Goal: Transaction & Acquisition: Purchase product/service

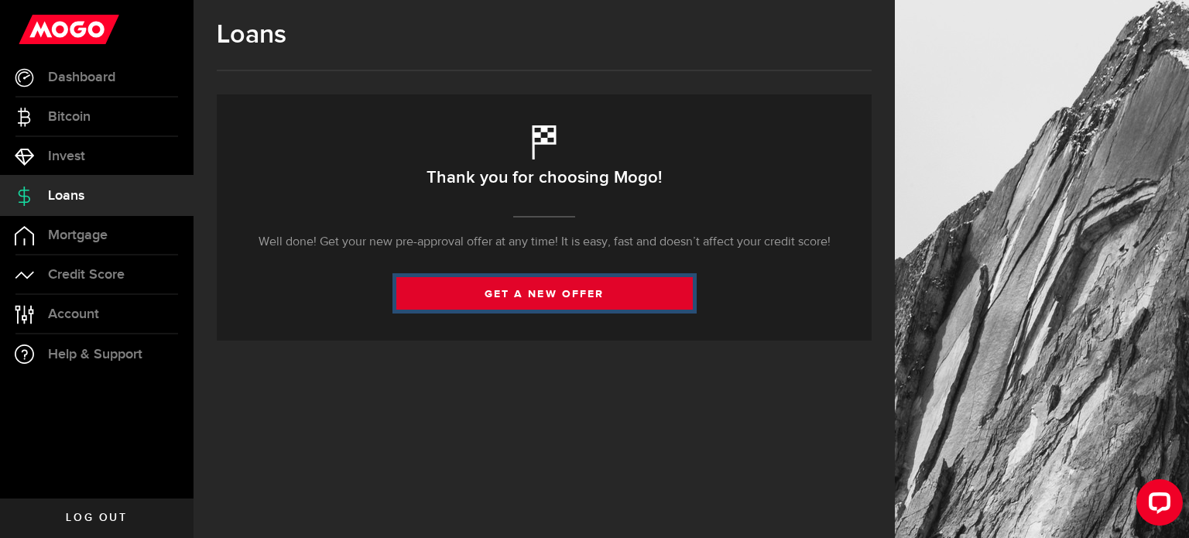
click at [539, 290] on link "get a new offer" at bounding box center [544, 293] width 296 height 32
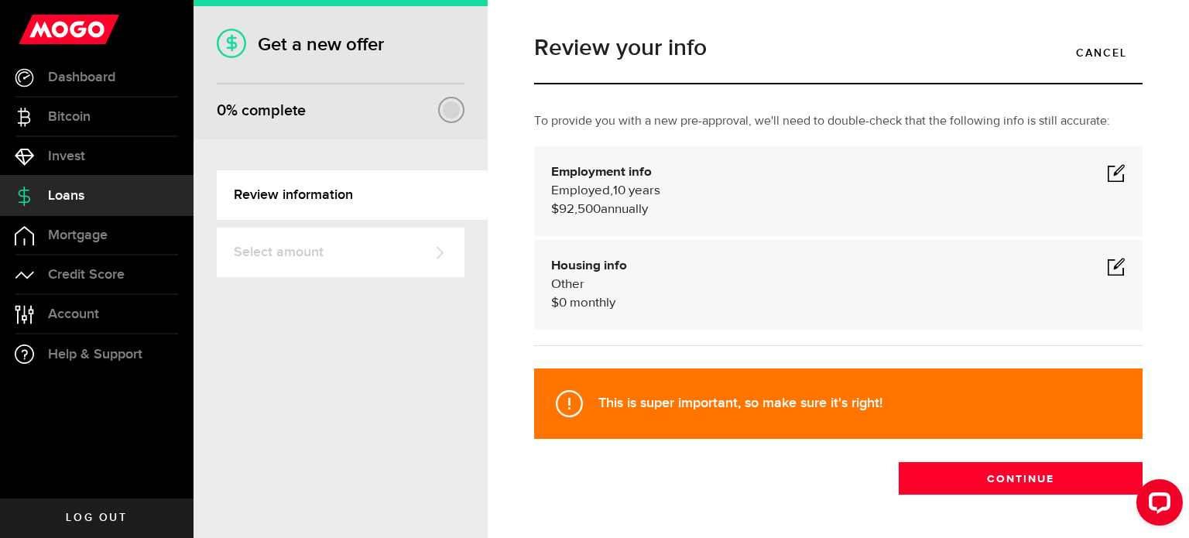
click at [1107, 171] on span at bounding box center [1116, 172] width 19 height 19
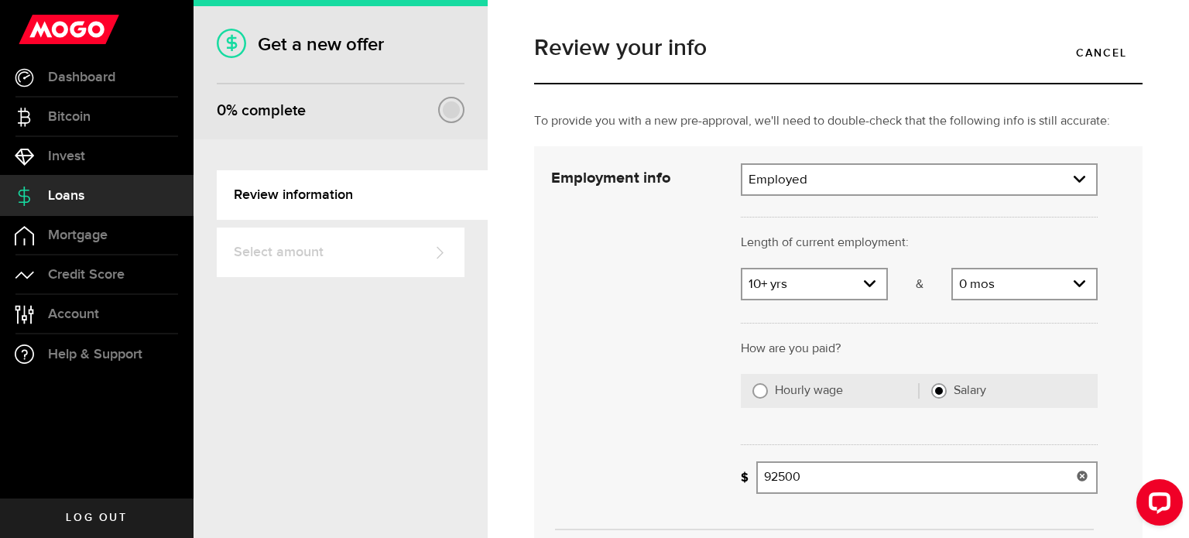
click at [773, 476] on input "92500" at bounding box center [926, 477] width 341 height 32
type input "97,500"
click at [678, 435] on div "Cancel Save" at bounding box center [824, 375] width 593 height 424
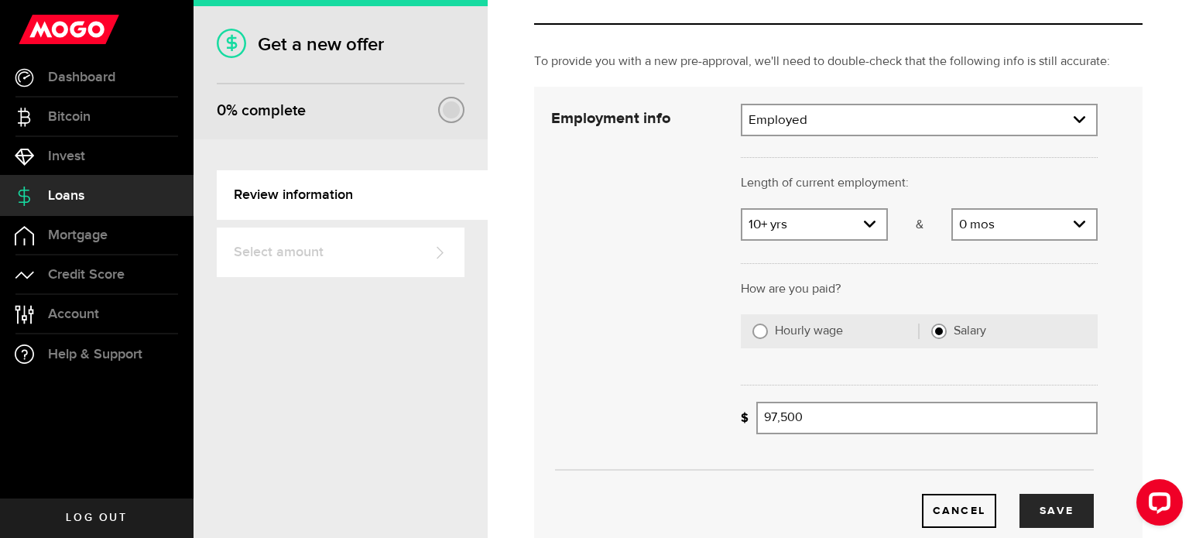
scroll to position [155, 0]
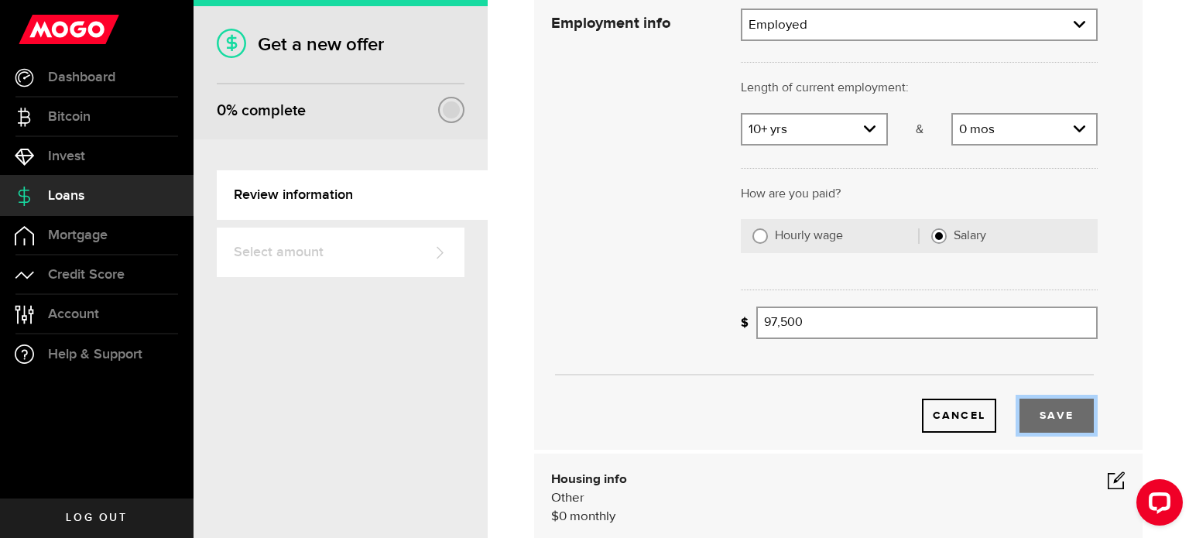
click at [1043, 413] on button "Save" at bounding box center [1056, 415] width 74 height 34
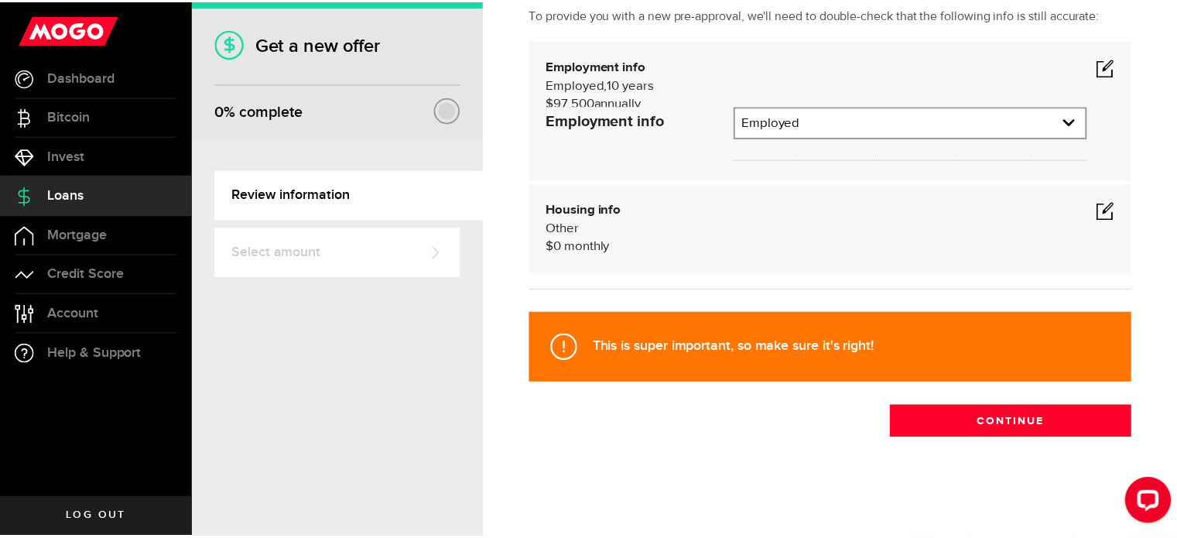
scroll to position [55, 0]
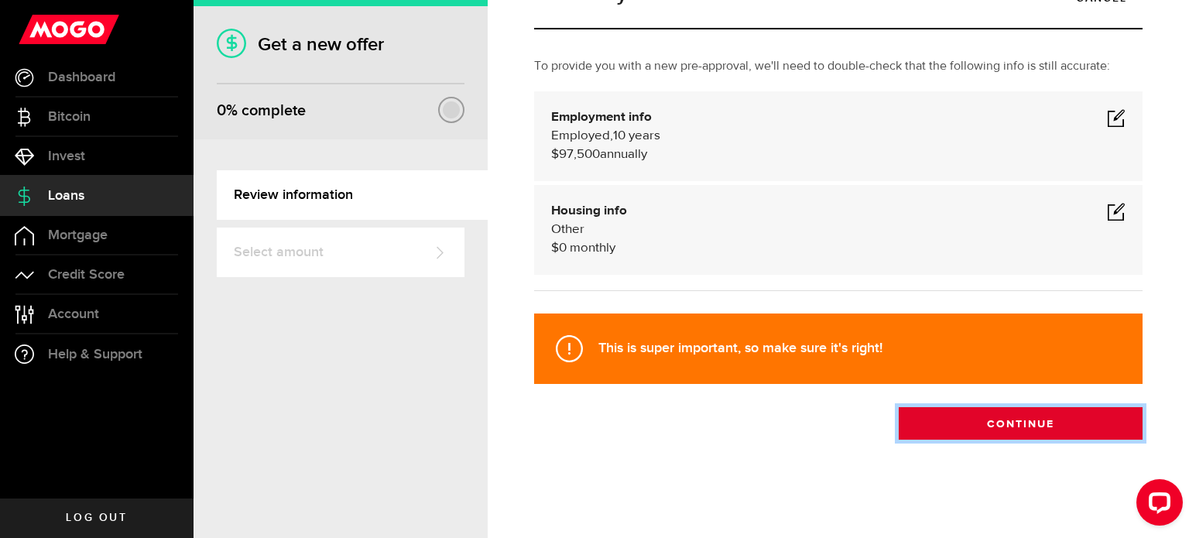
click at [1019, 428] on button "Continue" at bounding box center [1020, 423] width 244 height 32
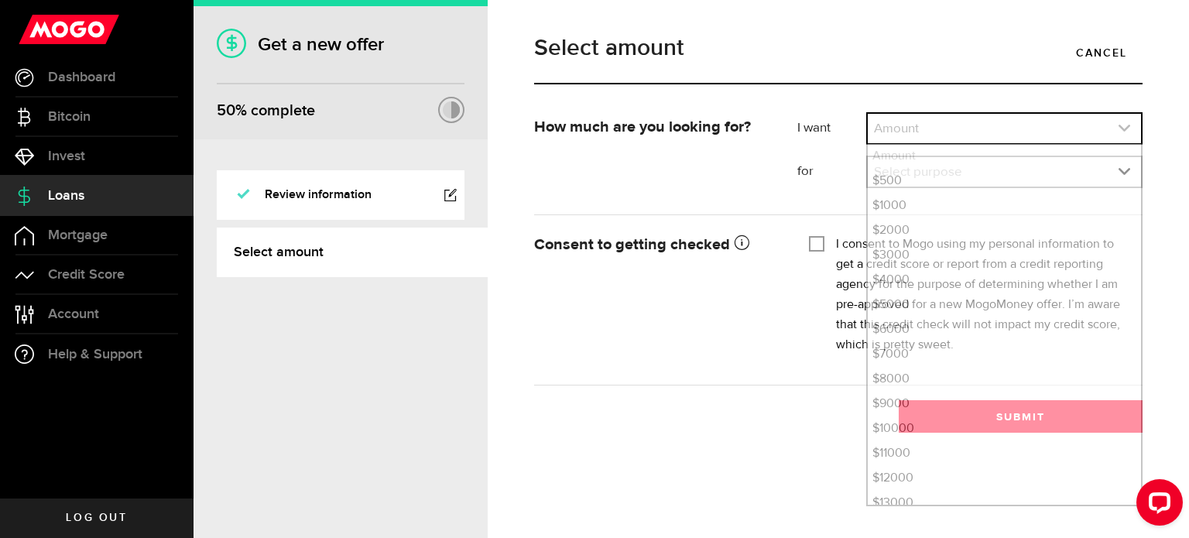
click at [1127, 125] on icon "expand select" at bounding box center [1123, 127] width 13 height 13
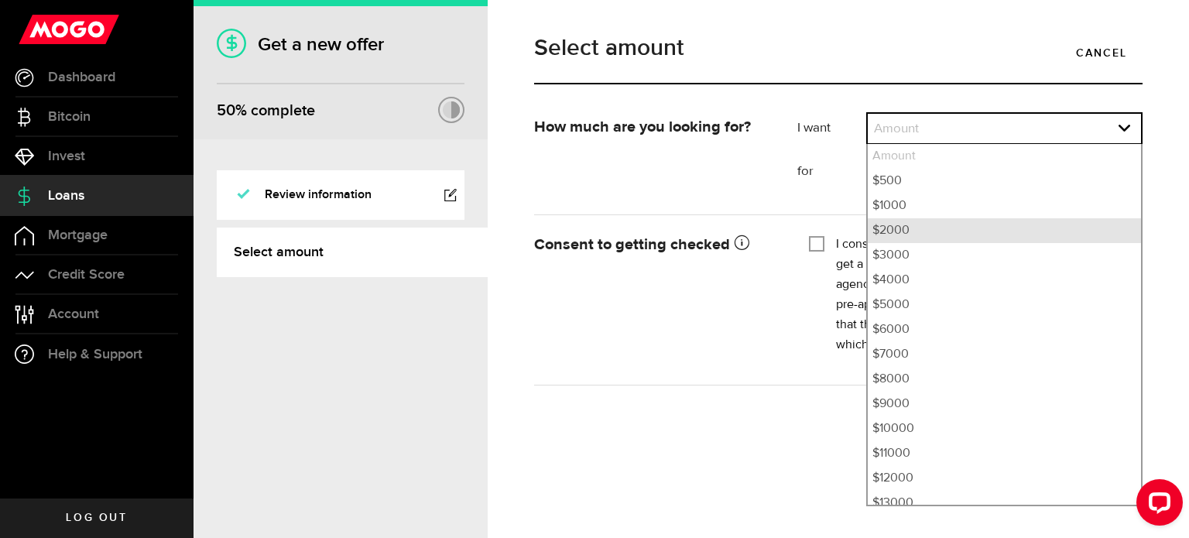
click at [918, 238] on li "$2000" at bounding box center [1003, 230] width 273 height 25
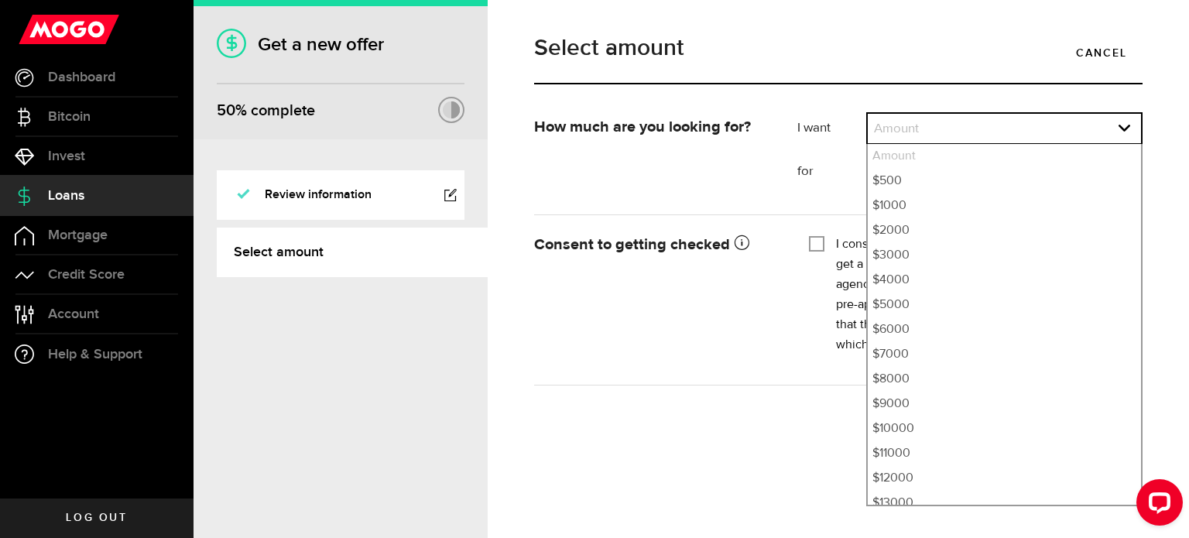
select select "2000"
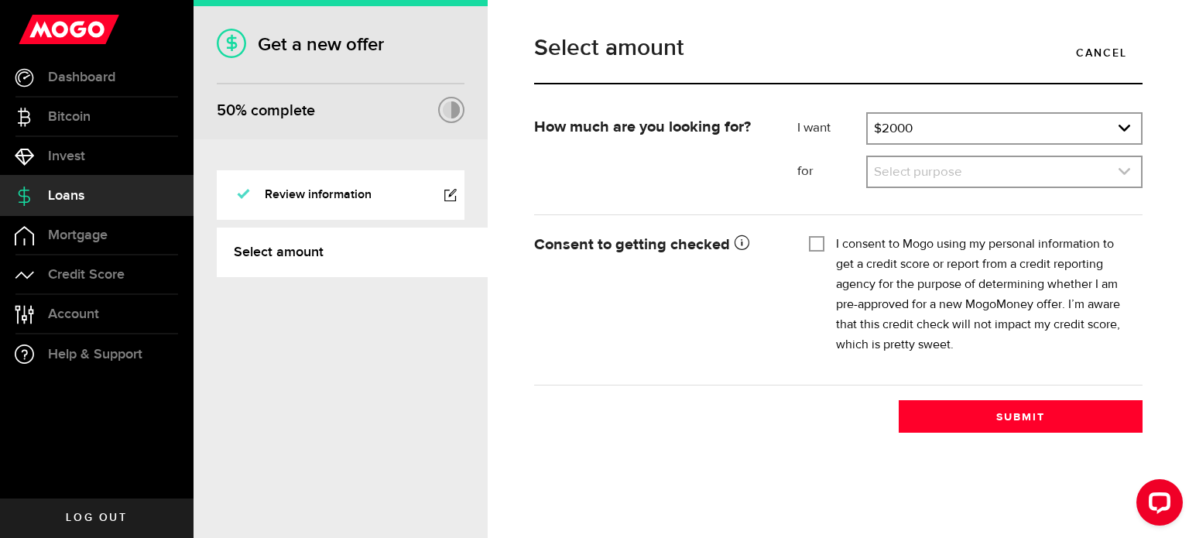
click at [935, 179] on link "expand select" at bounding box center [1003, 171] width 273 height 29
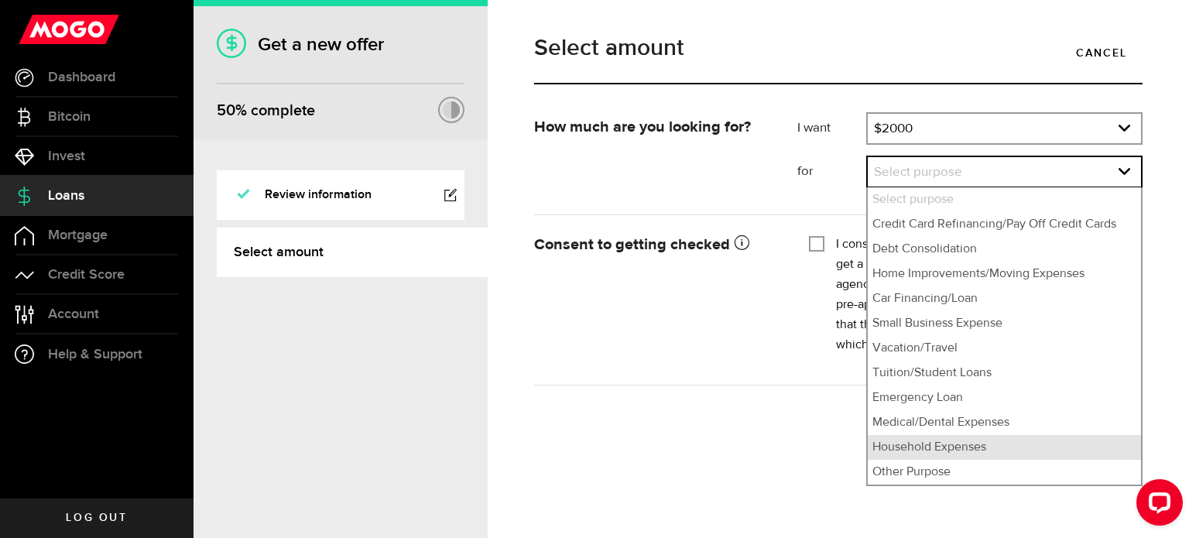
click at [919, 448] on li "Household Expenses" at bounding box center [1003, 447] width 273 height 25
select select "Household Expenses"
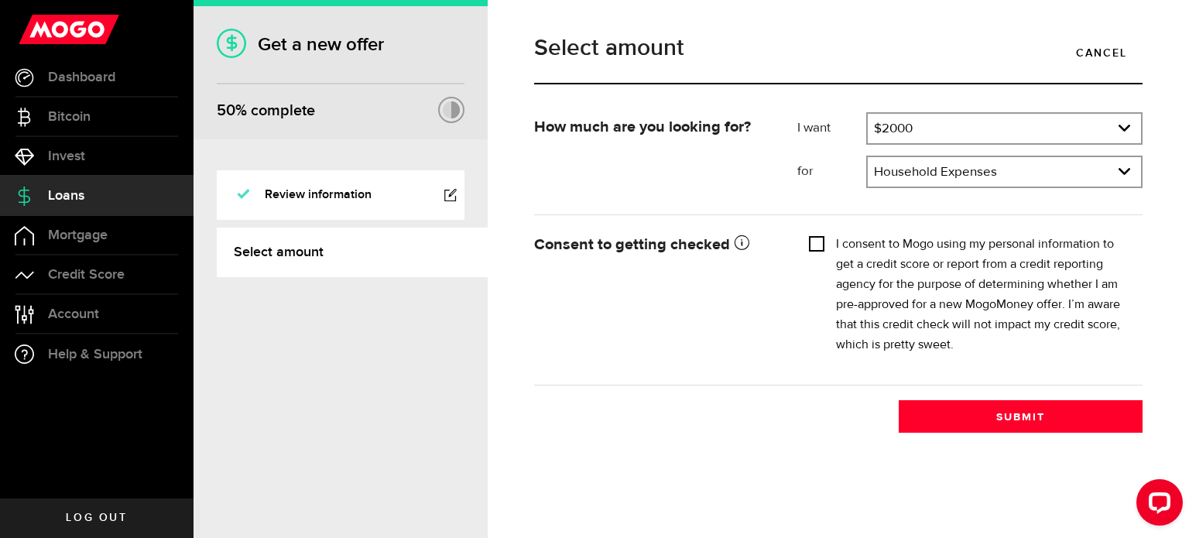
click at [820, 248] on input "I consent to Mogo using my personal information to get a credit score or report…" at bounding box center [816, 241] width 15 height 15
checkbox input "true"
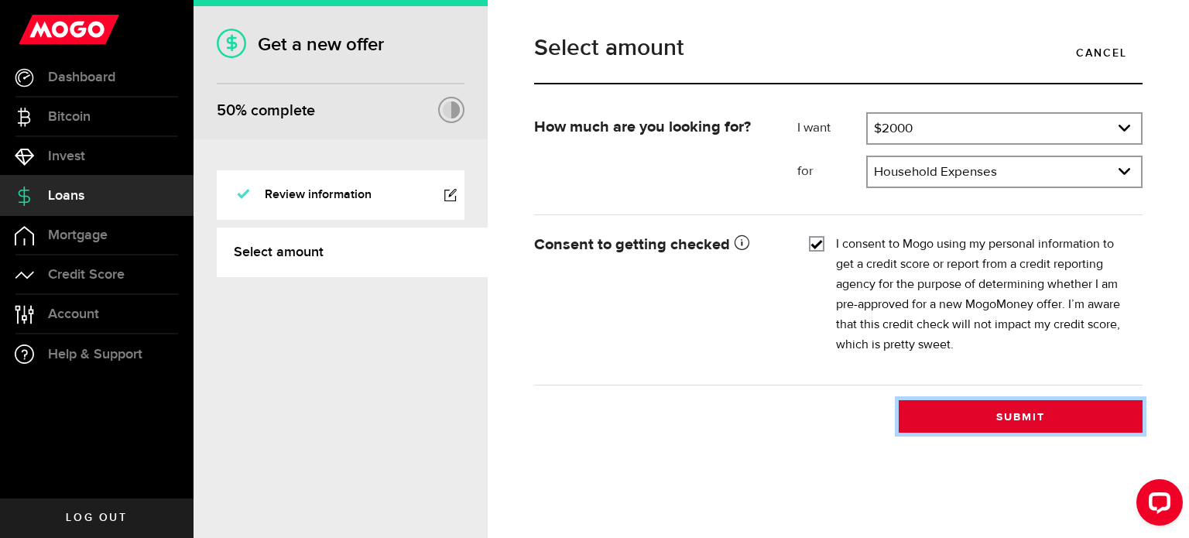
click at [1031, 412] on button "Submit" at bounding box center [1020, 416] width 244 height 32
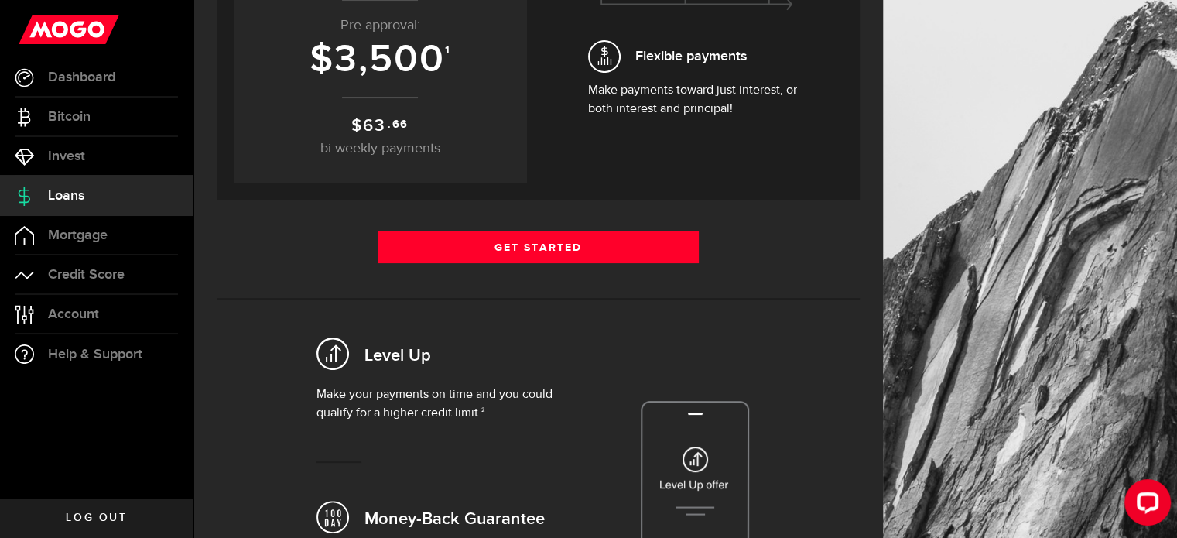
scroll to position [310, 0]
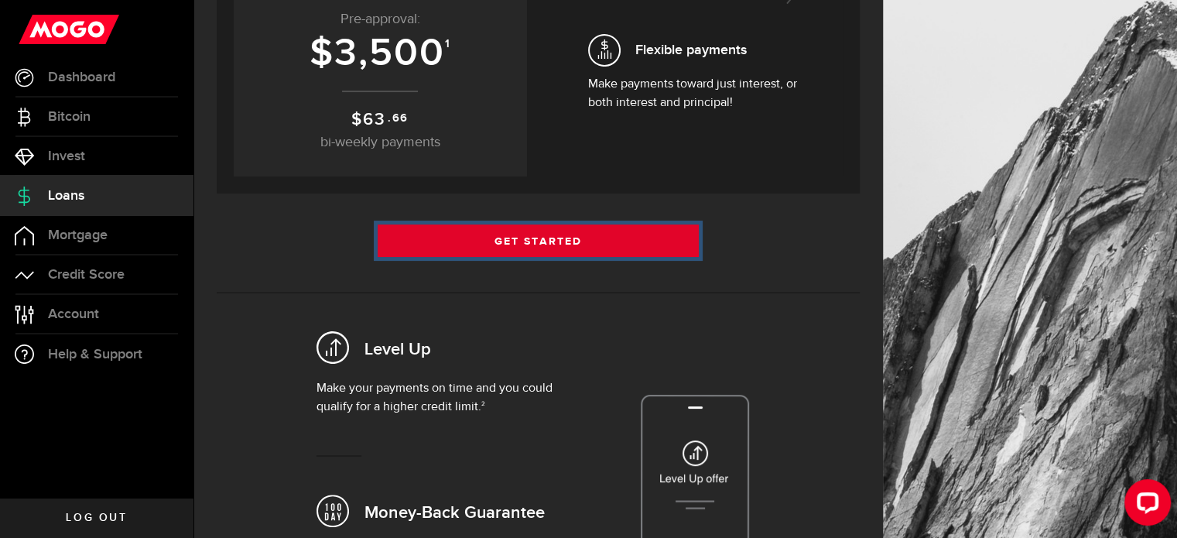
click at [557, 244] on link "Get Started" at bounding box center [539, 240] width 322 height 32
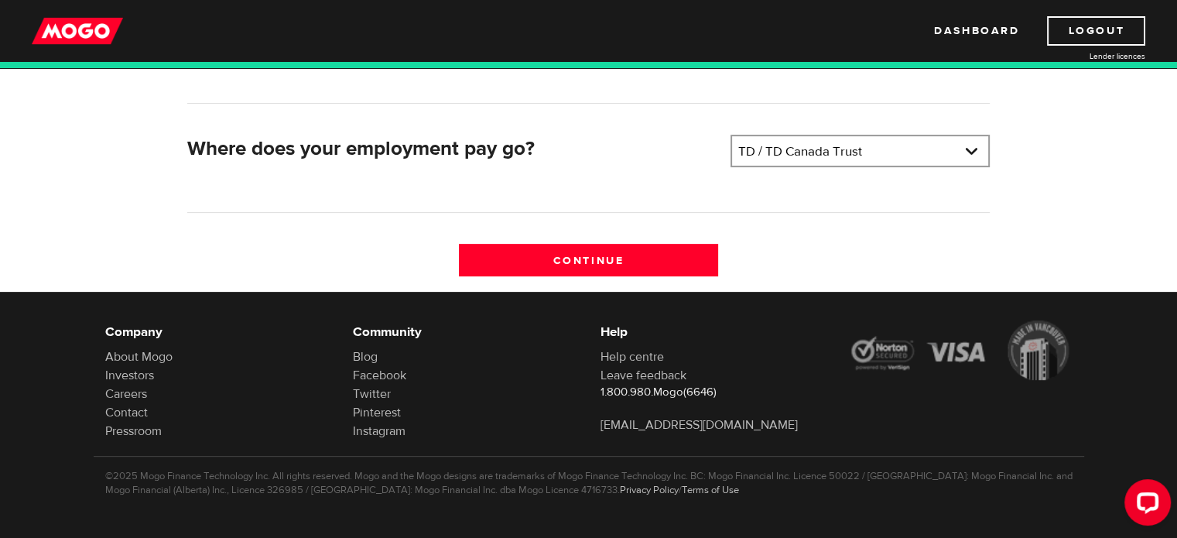
scroll to position [509, 0]
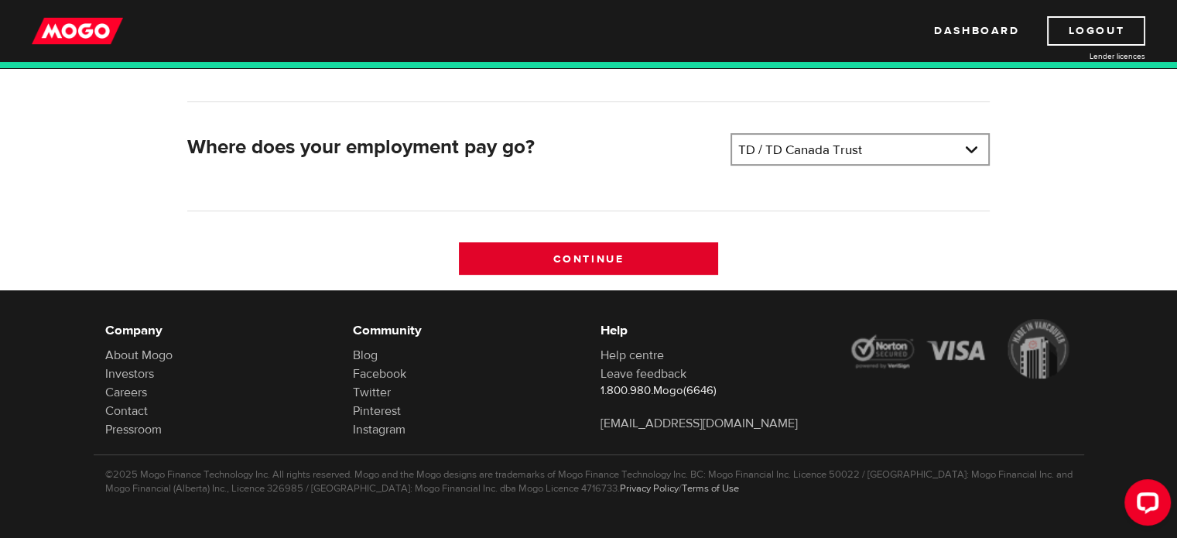
click at [594, 256] on input "Continue" at bounding box center [588, 258] width 259 height 32
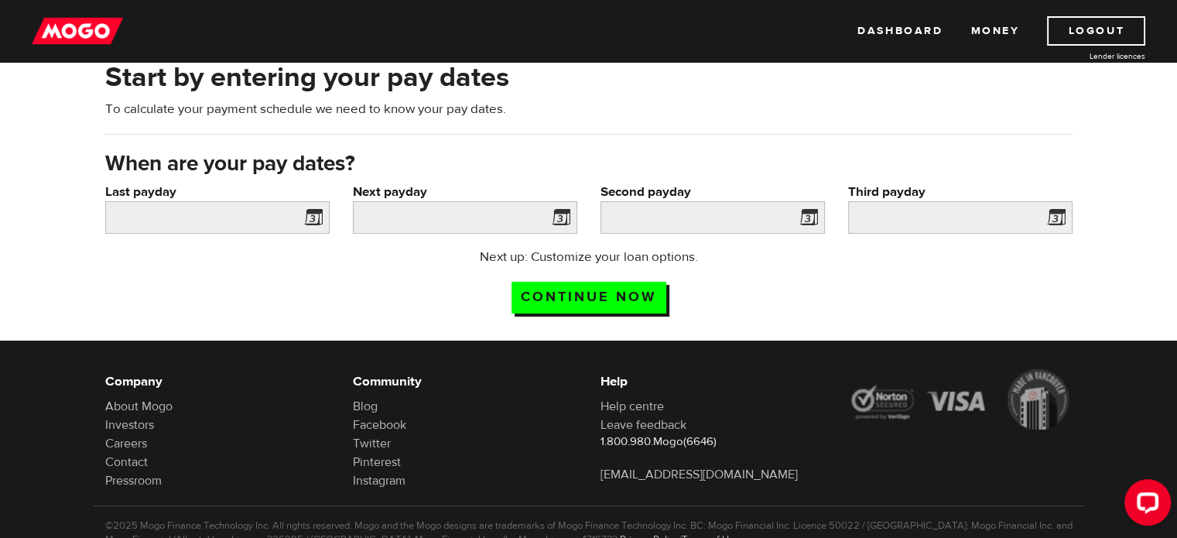
scroll to position [77, 0]
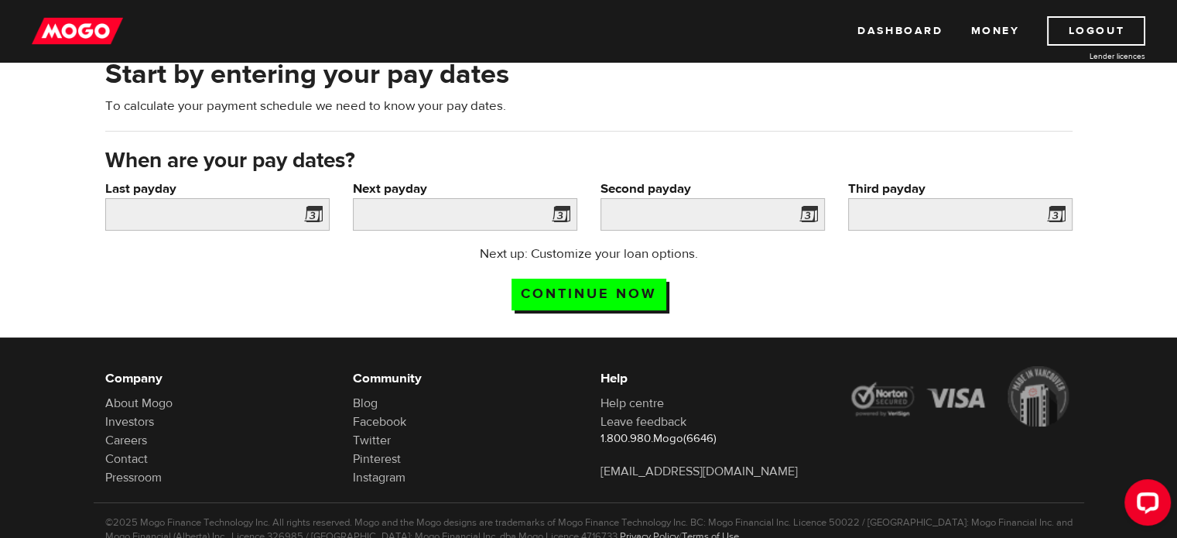
click at [310, 213] on span at bounding box center [310, 216] width 23 height 25
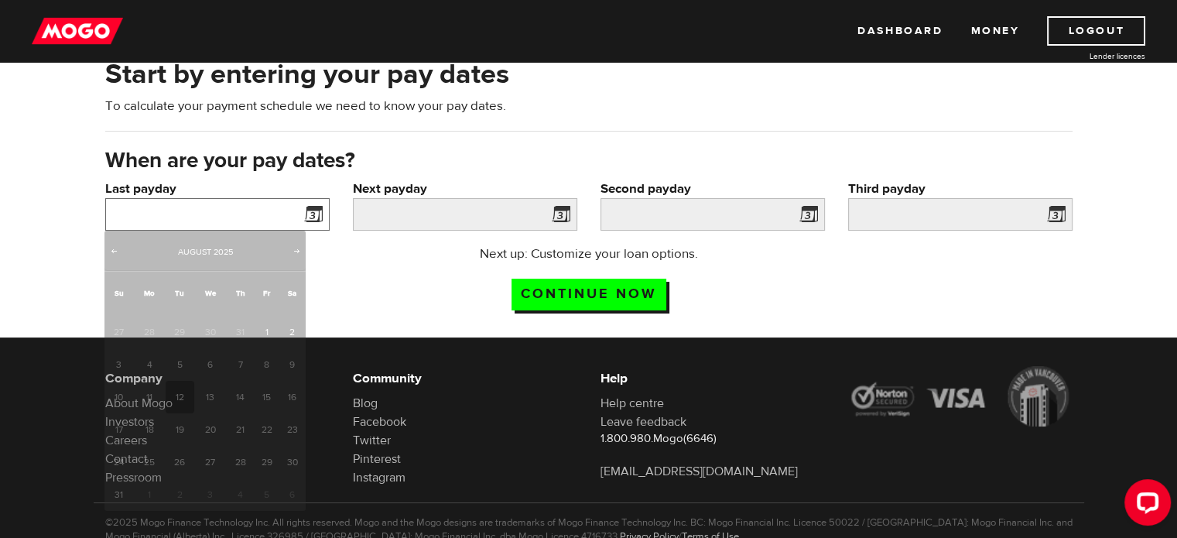
click at [287, 213] on input "Last payday" at bounding box center [217, 214] width 224 height 32
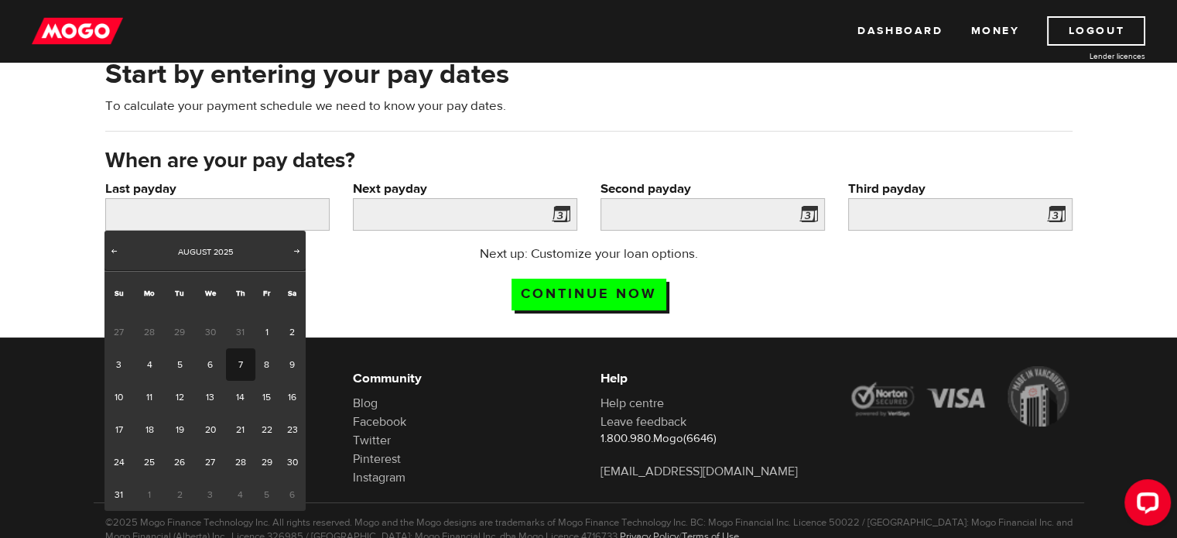
click at [238, 362] on link "7" at bounding box center [240, 364] width 29 height 32
type input "2025/08/07"
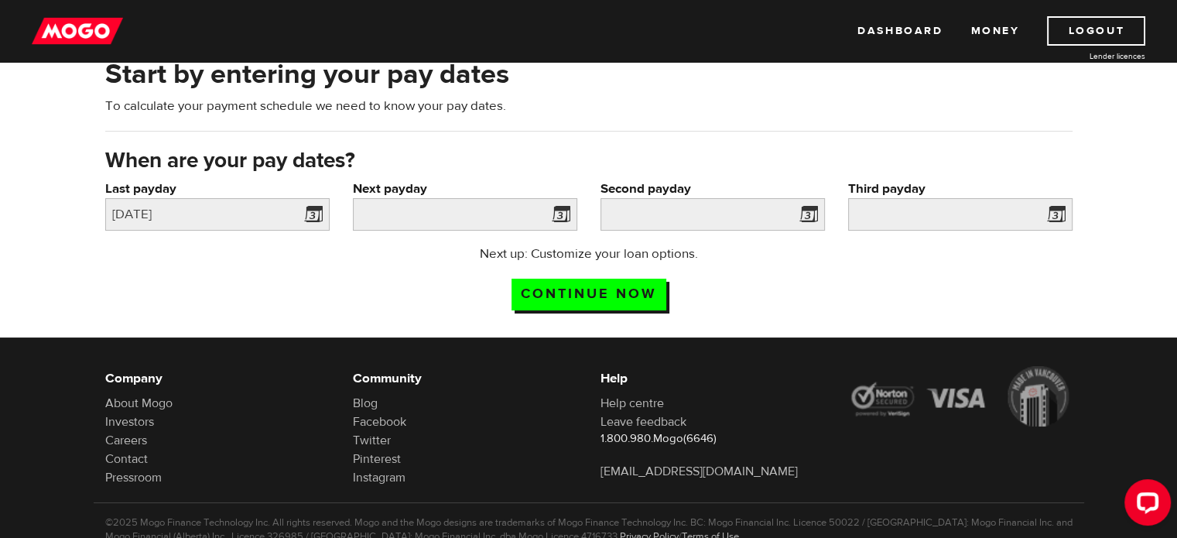
click at [561, 212] on span at bounding box center [557, 216] width 23 height 25
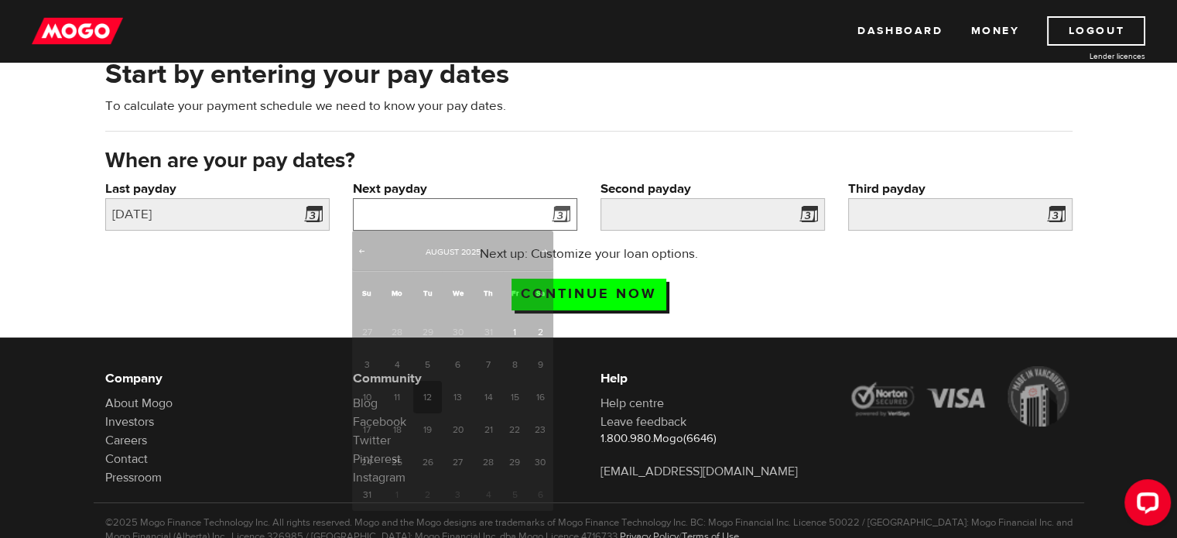
click at [534, 214] on input "Next payday" at bounding box center [465, 214] width 224 height 32
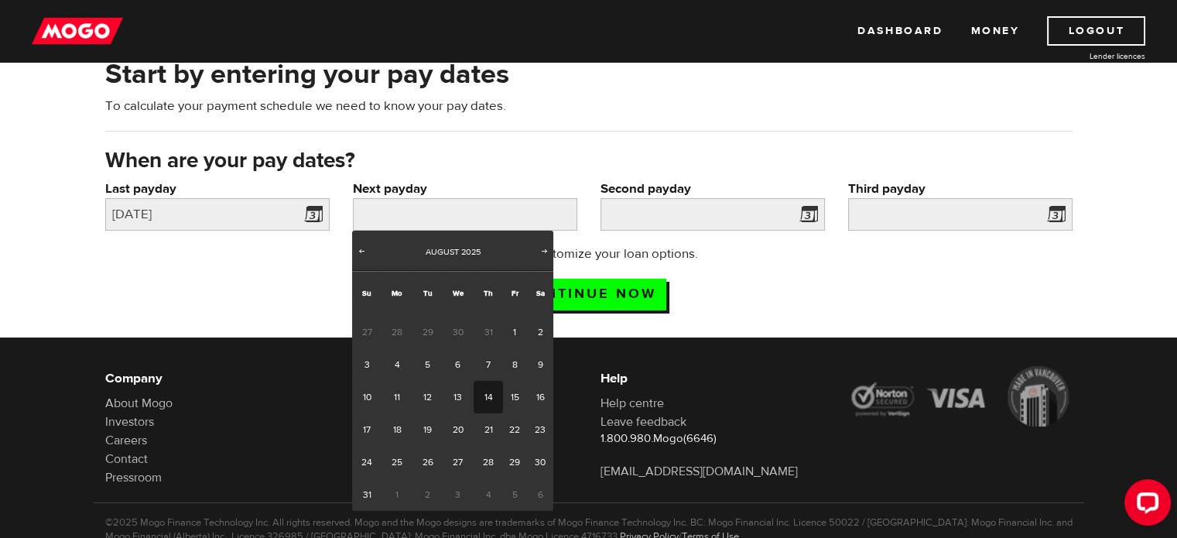
click at [486, 394] on link "14" at bounding box center [488, 397] width 29 height 32
type input "2025/08/14"
type input "2025/8/28"
type input "2025/9/11"
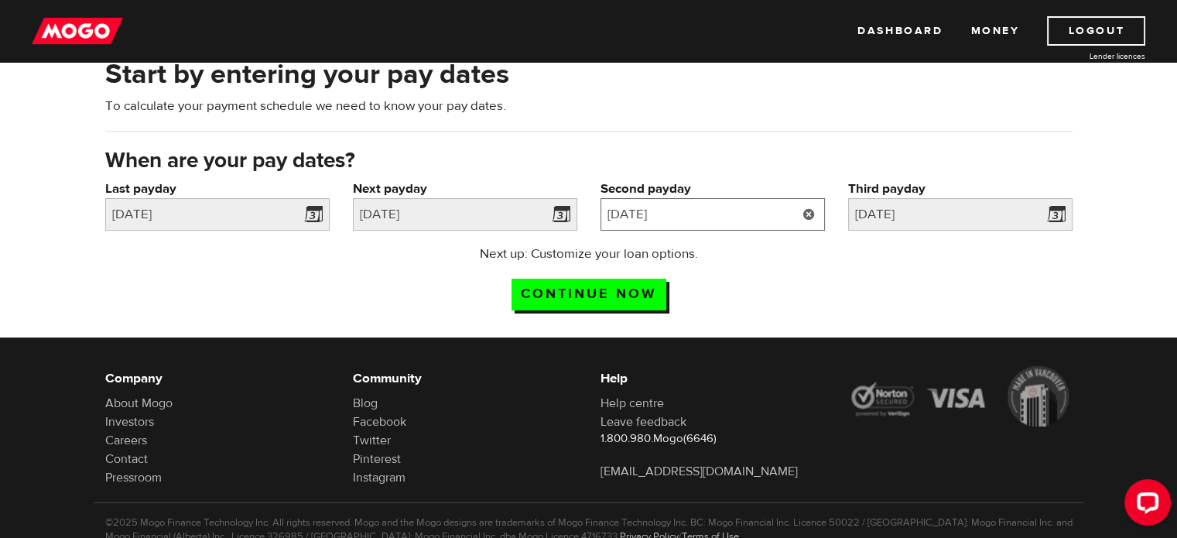
click at [761, 217] on input "2025/8/28" at bounding box center [712, 214] width 224 height 32
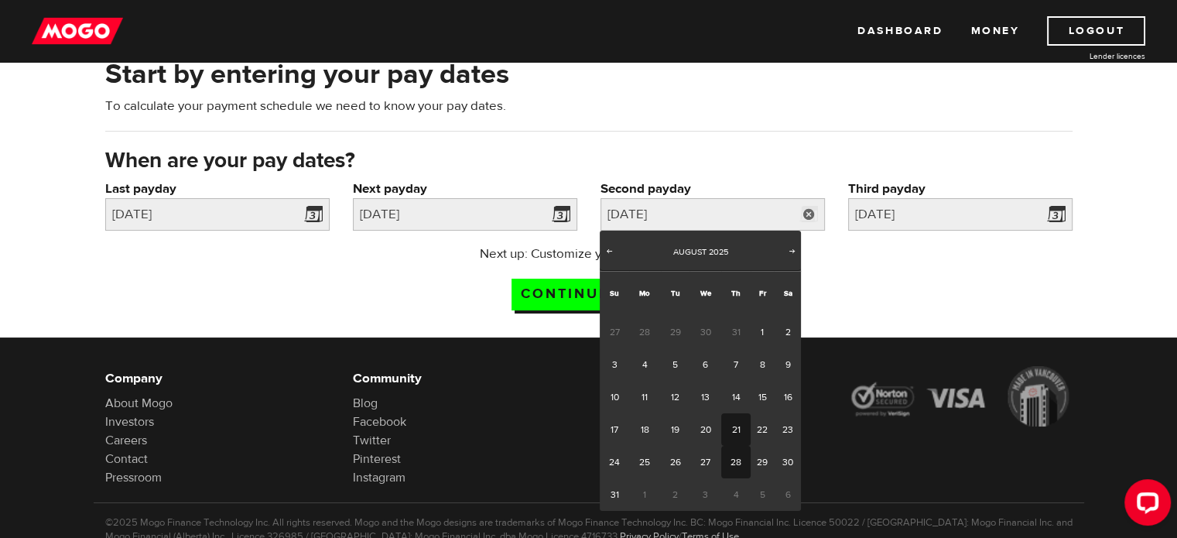
click at [737, 426] on link "21" at bounding box center [735, 429] width 29 height 32
type input "2025/08/21"
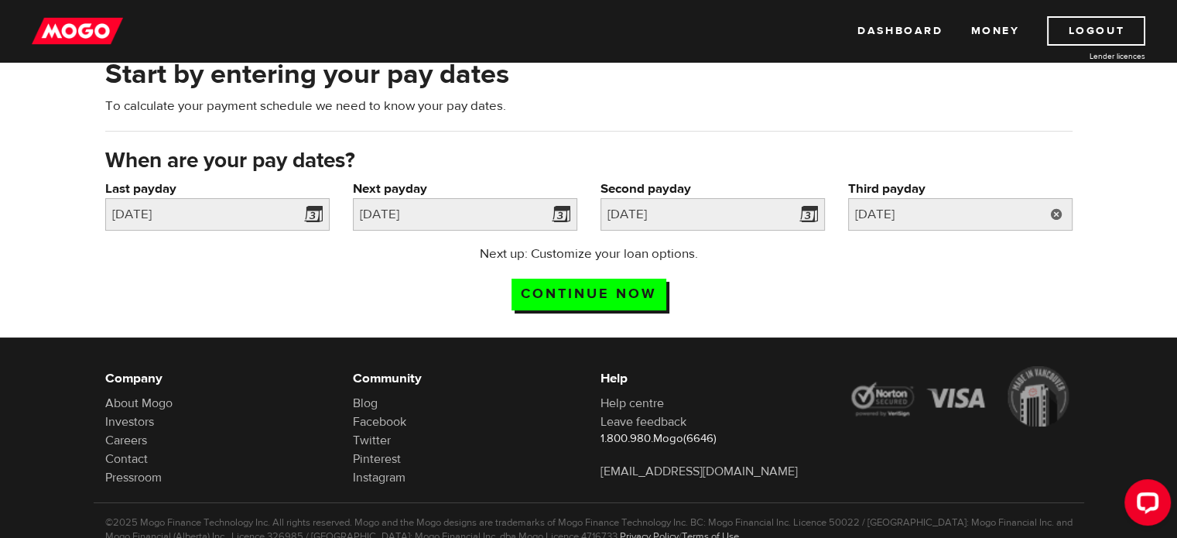
click at [1058, 216] on link at bounding box center [1057, 214] width 32 height 32
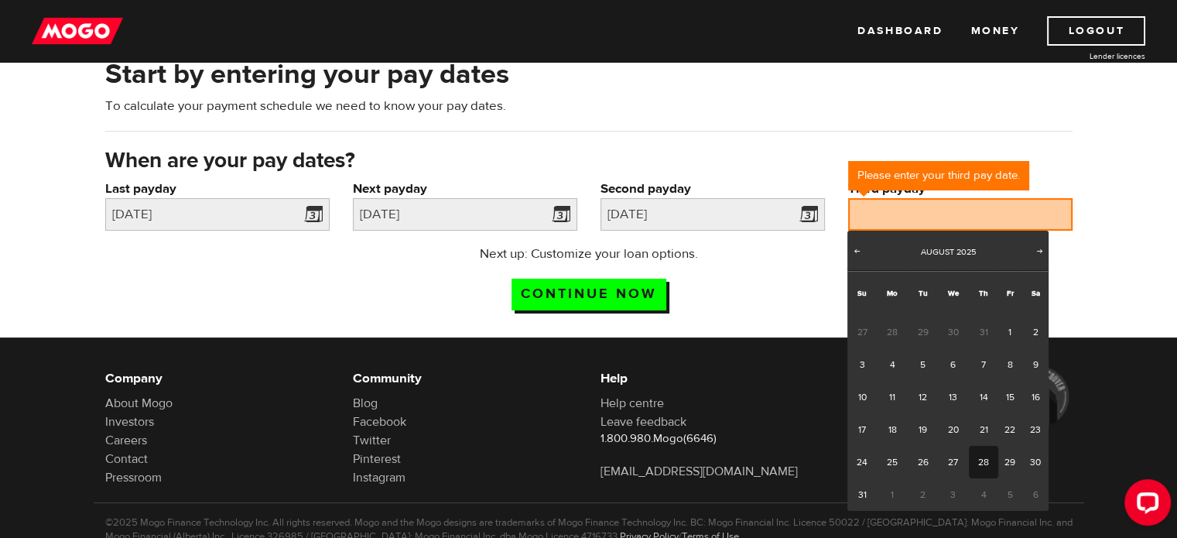
click at [980, 460] on link "28" at bounding box center [983, 462] width 29 height 32
type input "2025/08/28"
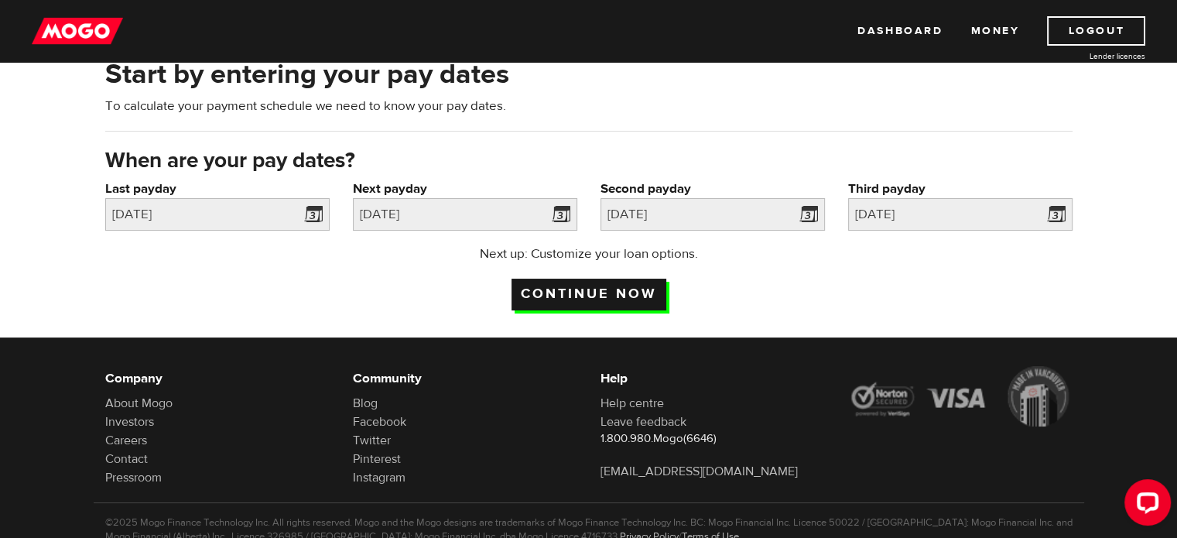
click at [589, 293] on input "Continue now" at bounding box center [588, 295] width 155 height 32
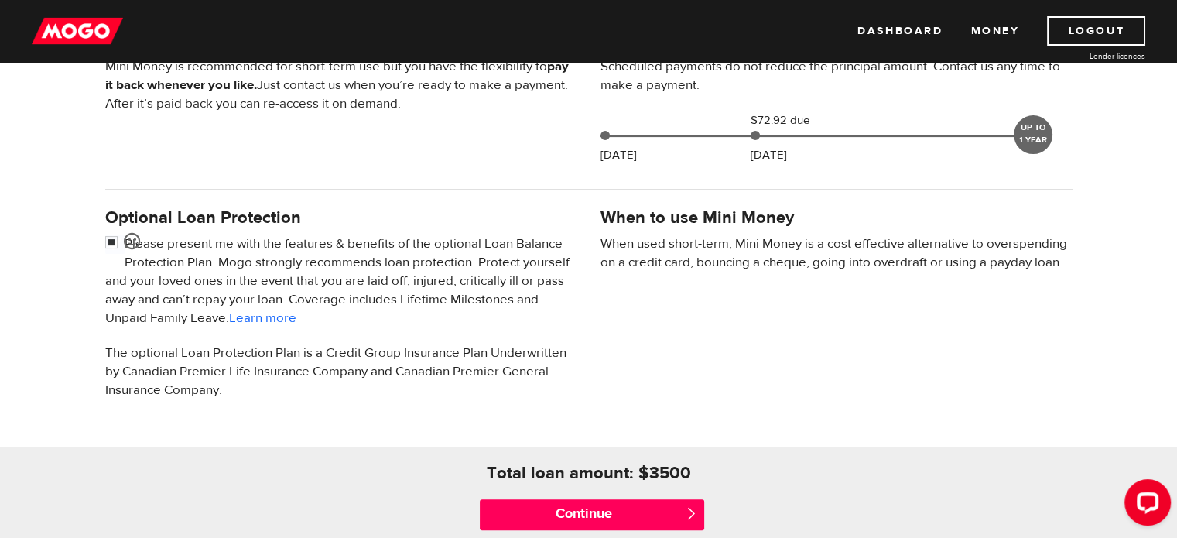
scroll to position [464, 0]
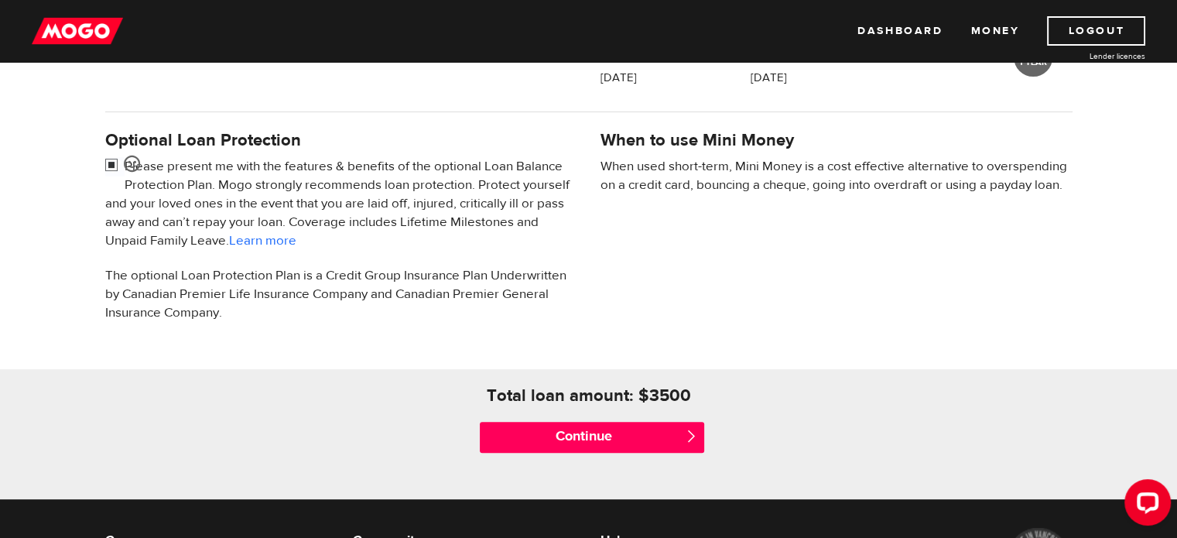
click at [111, 160] on input "checkbox" at bounding box center [114, 166] width 19 height 19
checkbox input "false"
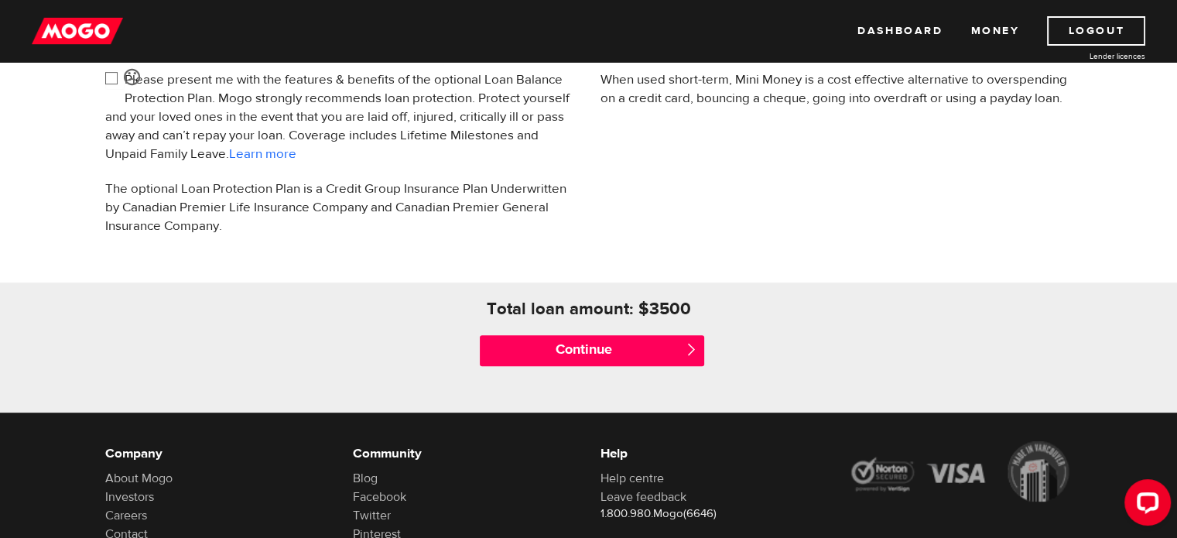
scroll to position [619, 0]
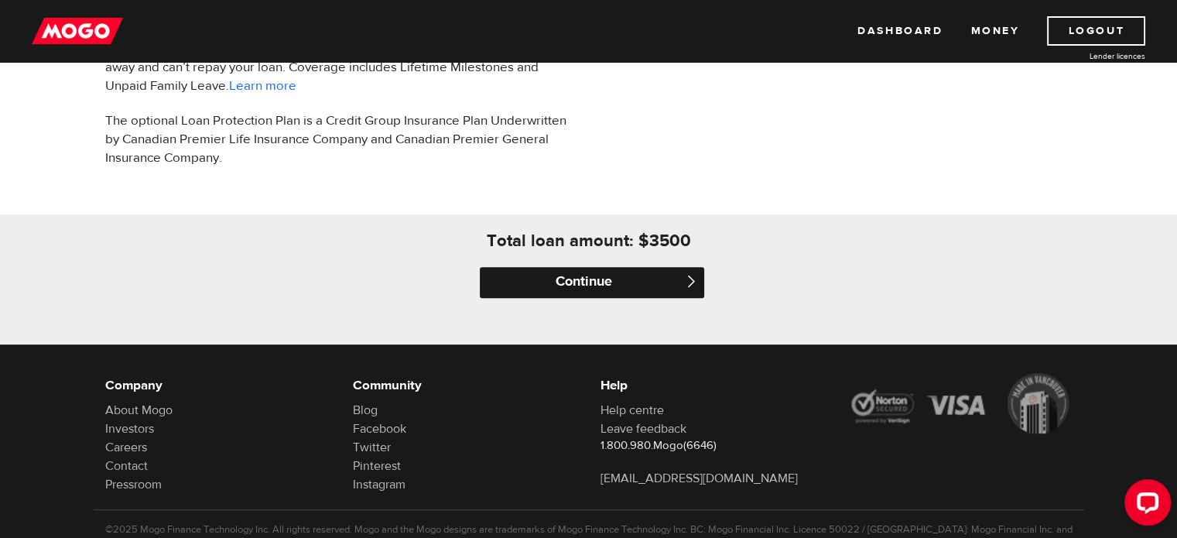
click at [600, 282] on input "Continue" at bounding box center [592, 282] width 224 height 31
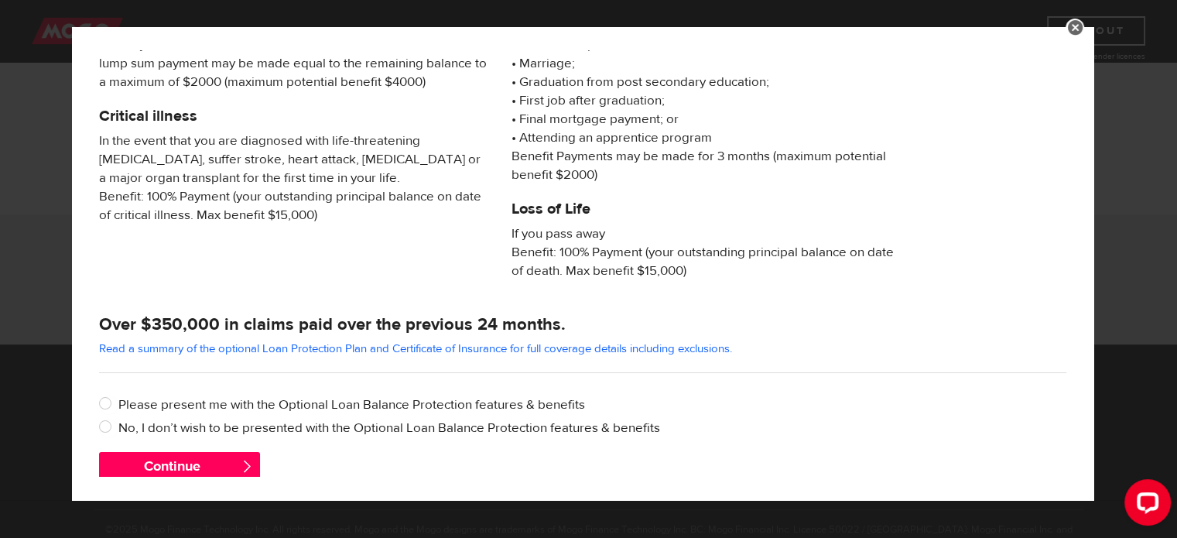
scroll to position [299, 0]
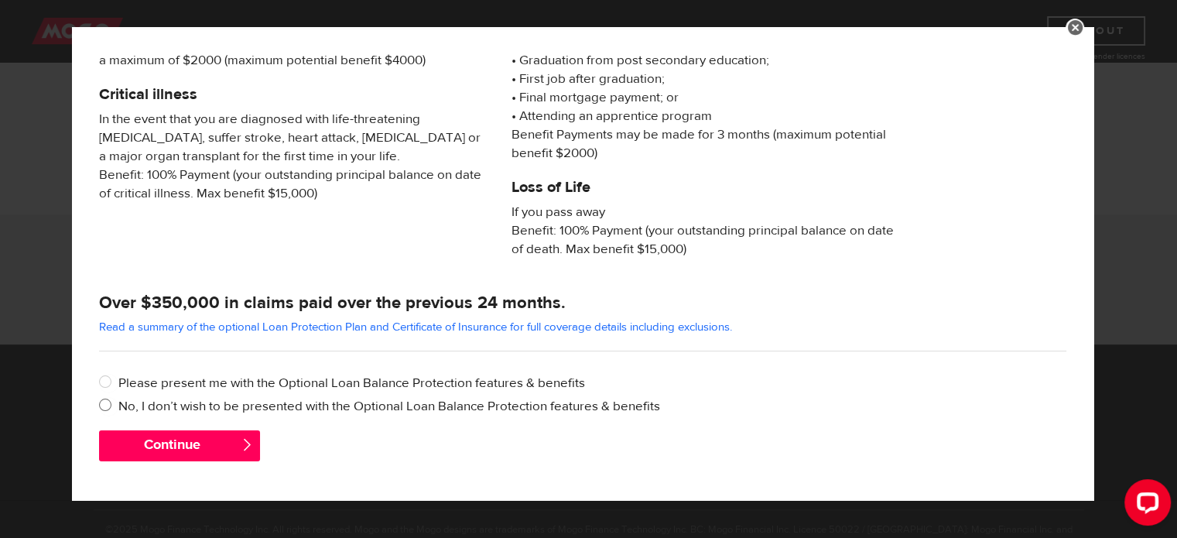
click at [207, 405] on label "No, I don’t wish to be presented with the Optional Loan Balance Protection feat…" at bounding box center [592, 406] width 948 height 19
click at [118, 405] on input "No, I don’t wish to be presented with the Optional Loan Balance Protection feat…" at bounding box center [108, 406] width 19 height 19
radio input "true"
click at [186, 448] on button "Continue" at bounding box center [179, 445] width 161 height 31
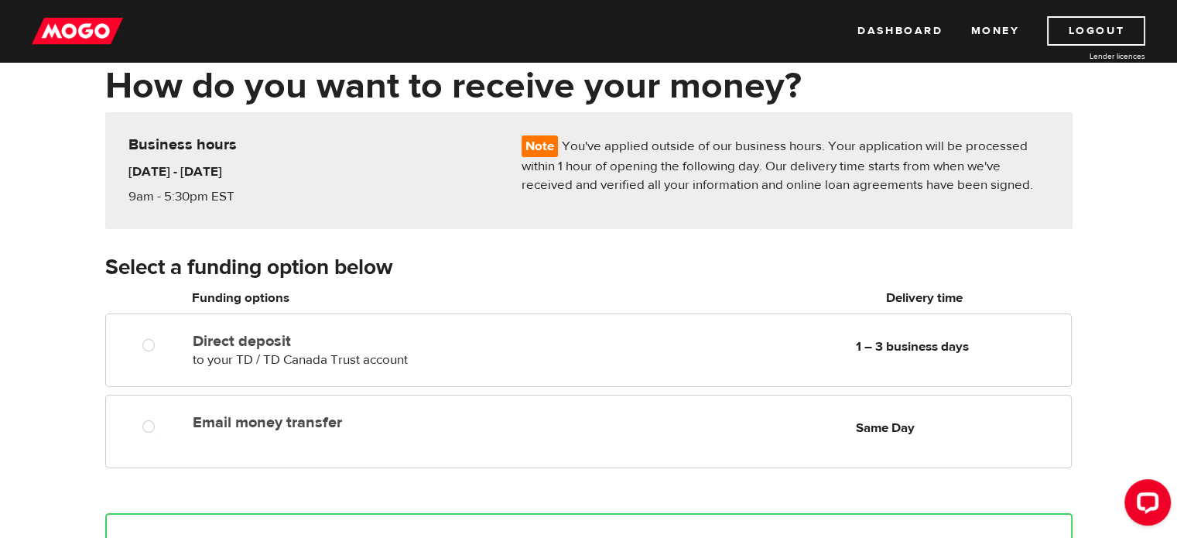
scroll to position [155, 0]
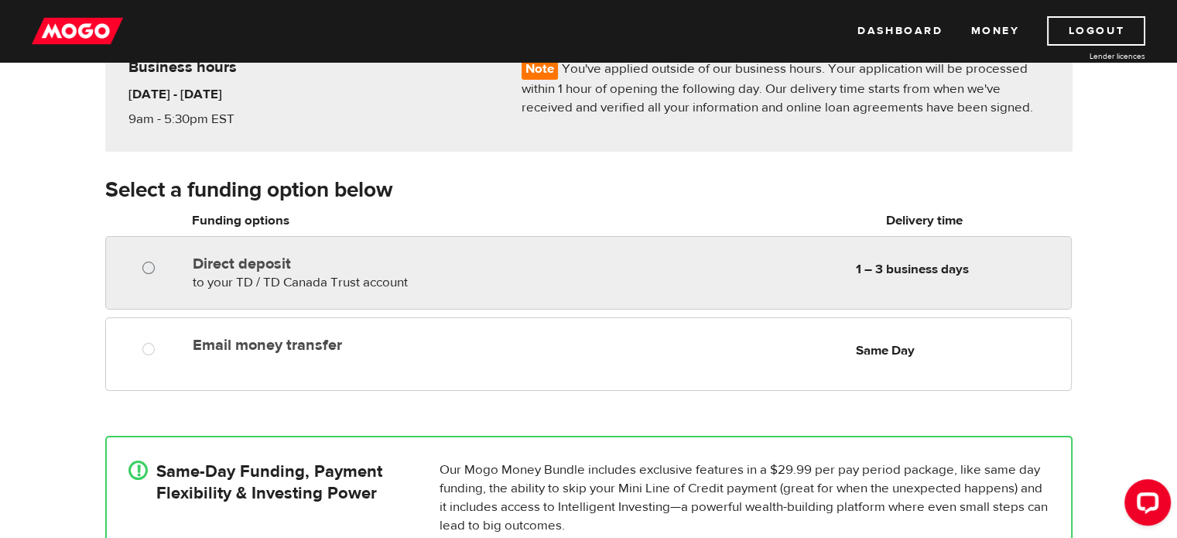
radio input "true"
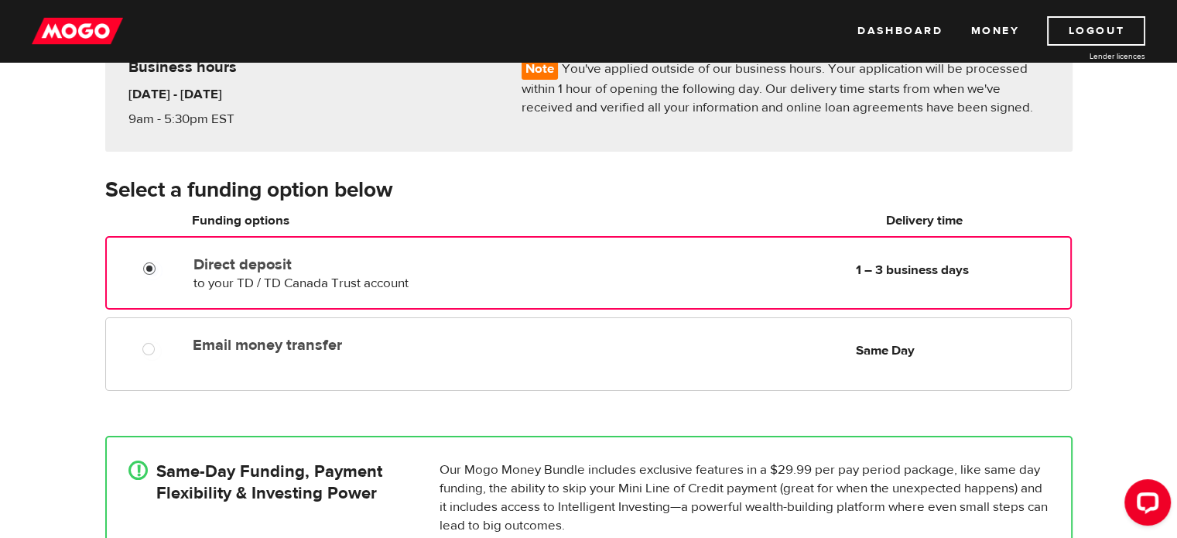
click at [149, 265] on input "Direct deposit" at bounding box center [152, 270] width 19 height 19
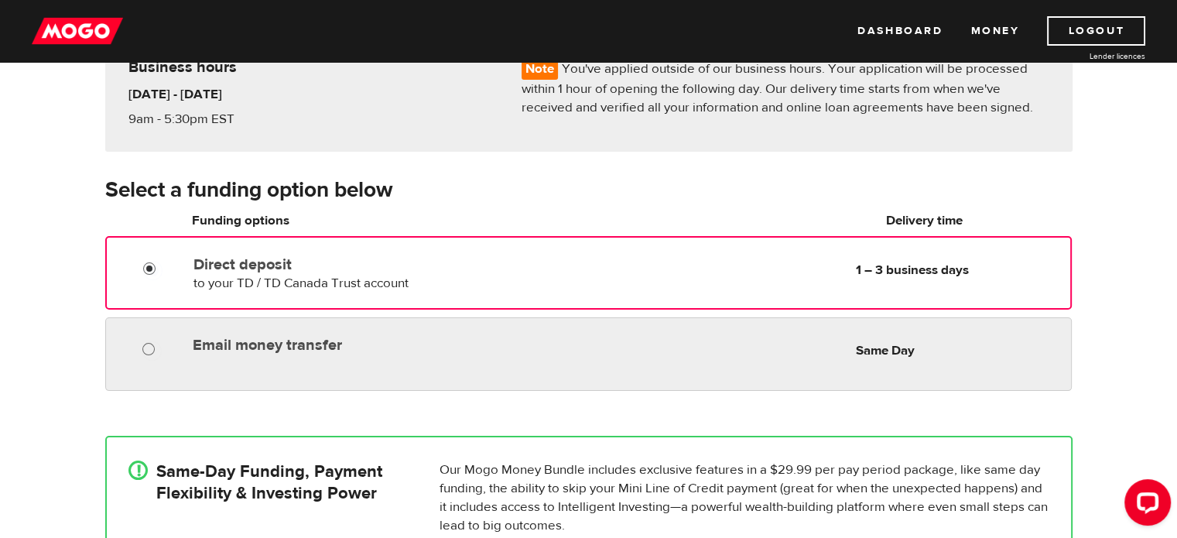
radio input "true"
click at [146, 347] on input "Email money transfer" at bounding box center [151, 350] width 19 height 19
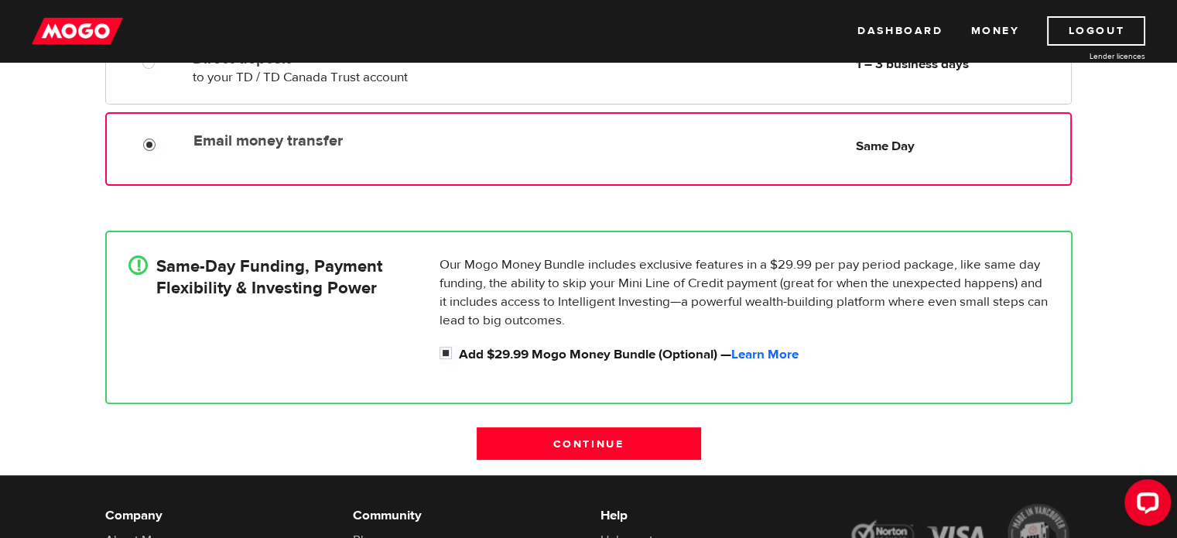
scroll to position [387, 0]
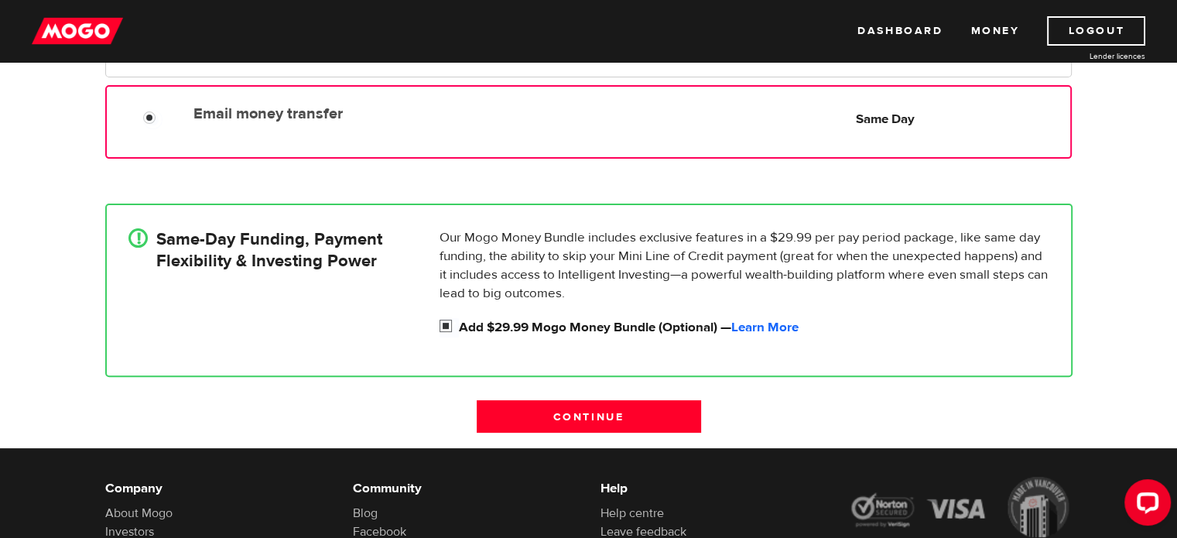
click at [443, 324] on input "Add $29.99 Mogo Money Bundle (Optional) — Learn More" at bounding box center [449, 327] width 19 height 19
checkbox input "false"
radio input "false"
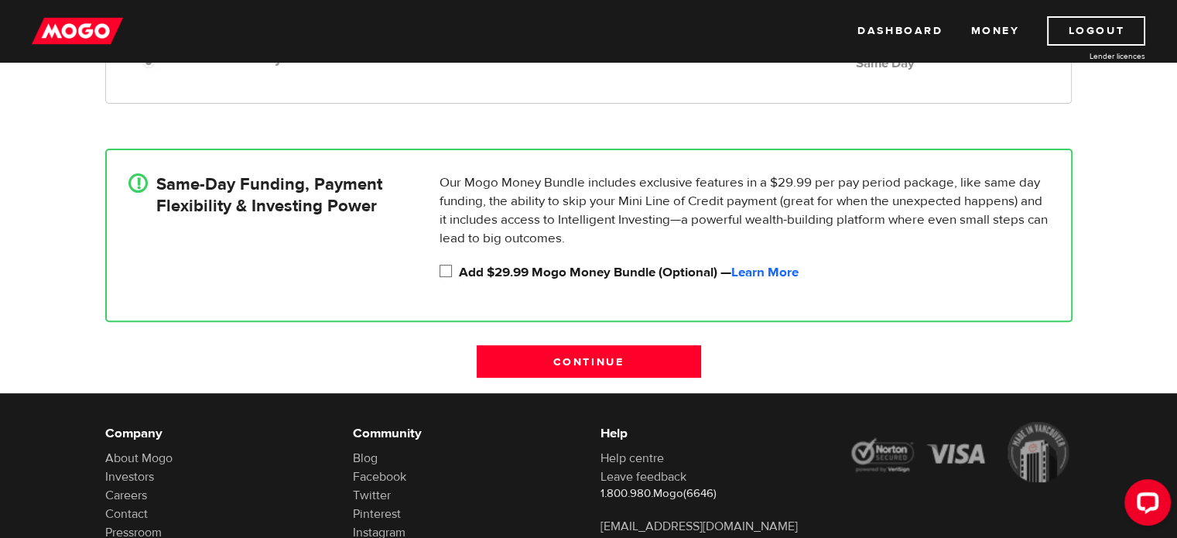
scroll to position [542, 0]
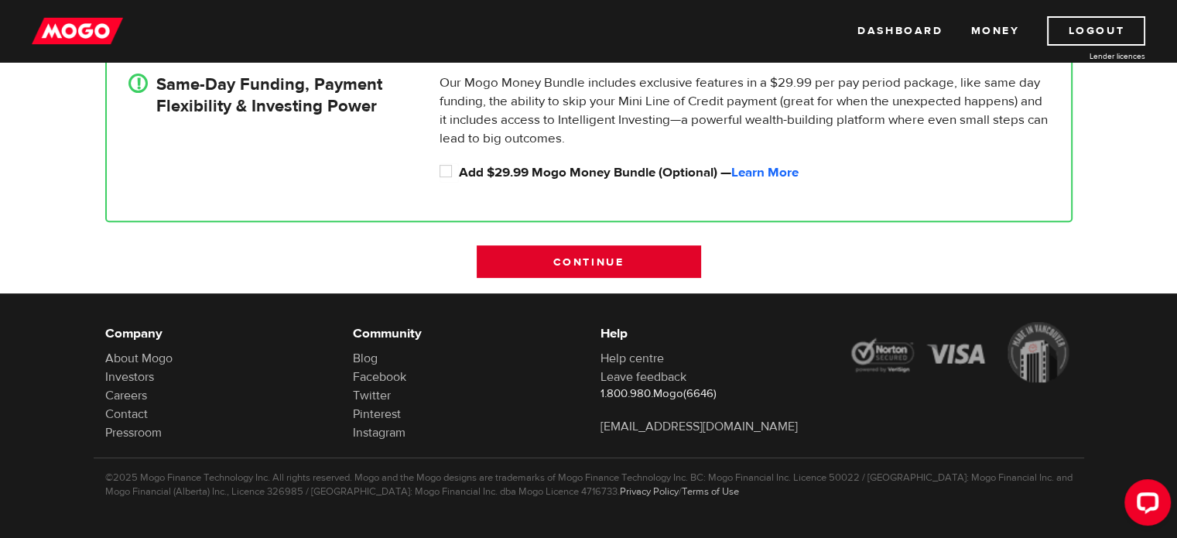
click at [587, 266] on input "Continue" at bounding box center [589, 261] width 224 height 32
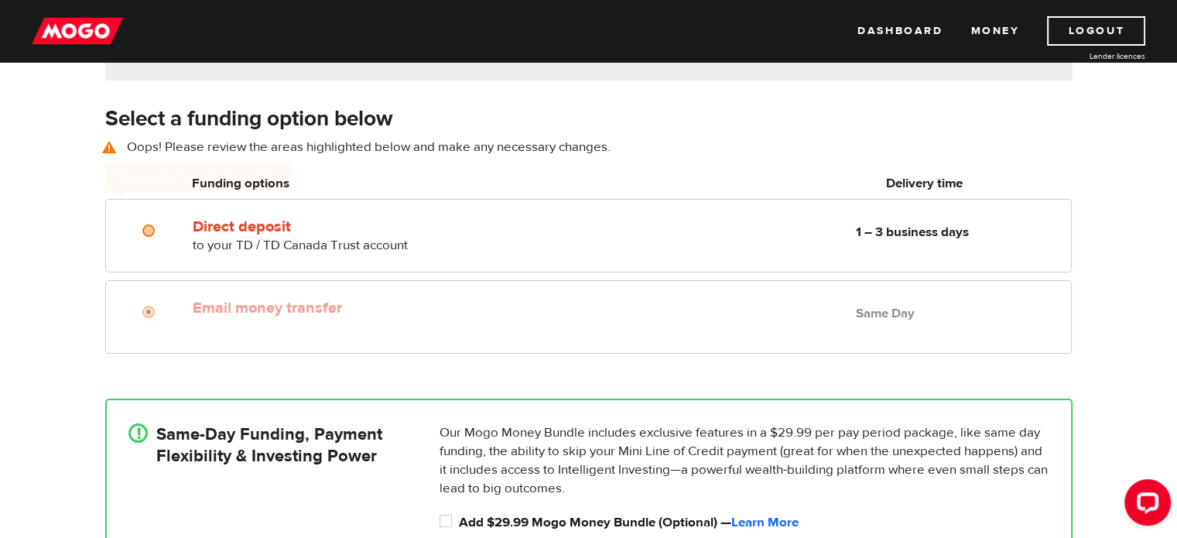
scroll to position [215, 0]
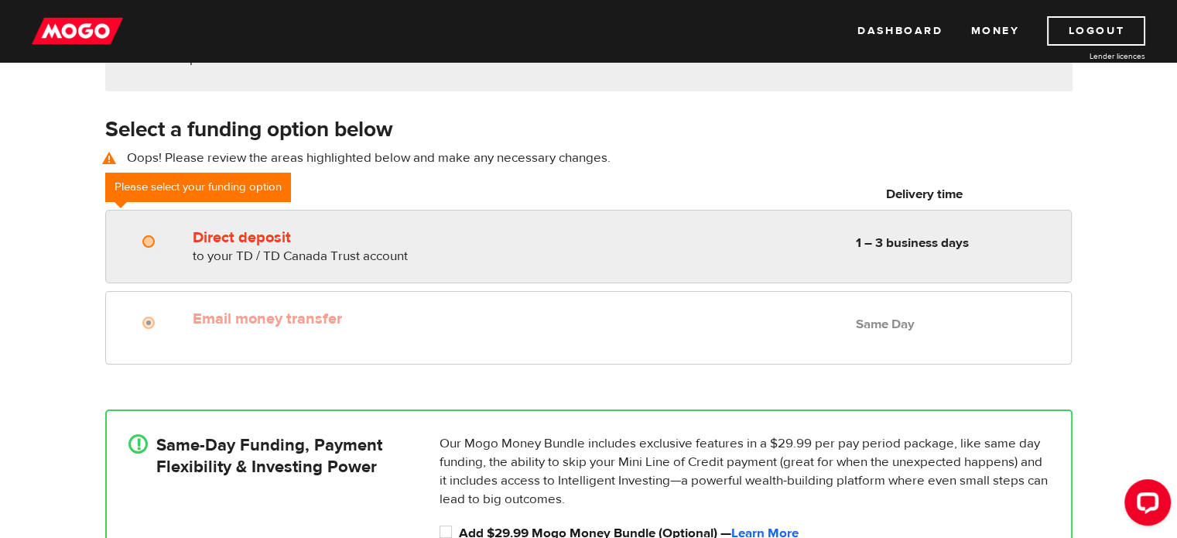
radio input "true"
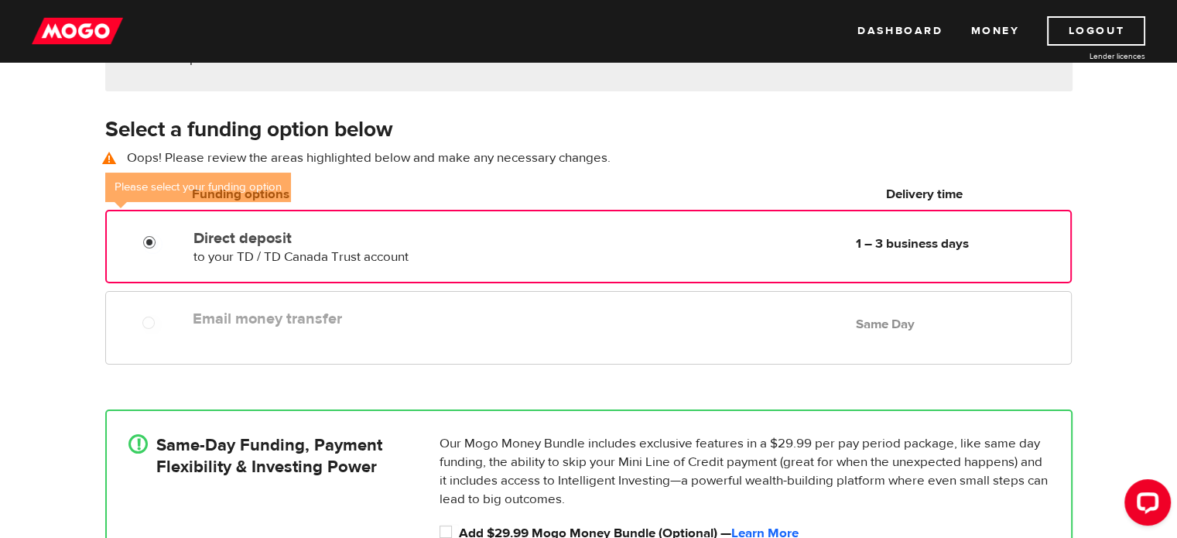
click at [152, 241] on input "Direct deposit" at bounding box center [152, 243] width 19 height 19
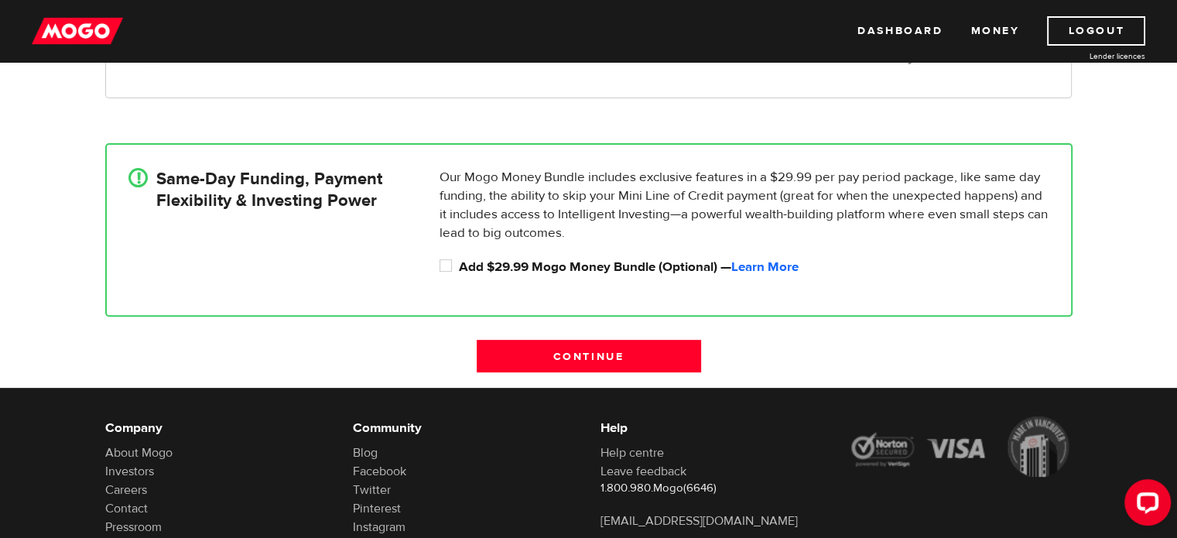
scroll to position [525, 0]
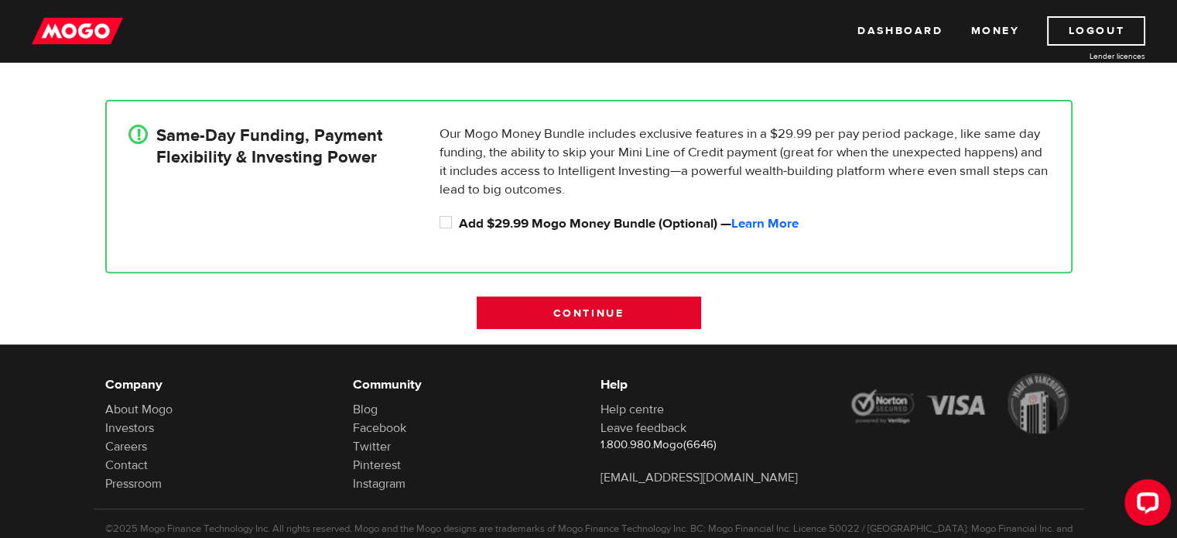
click at [614, 315] on input "Continue" at bounding box center [589, 312] width 224 height 32
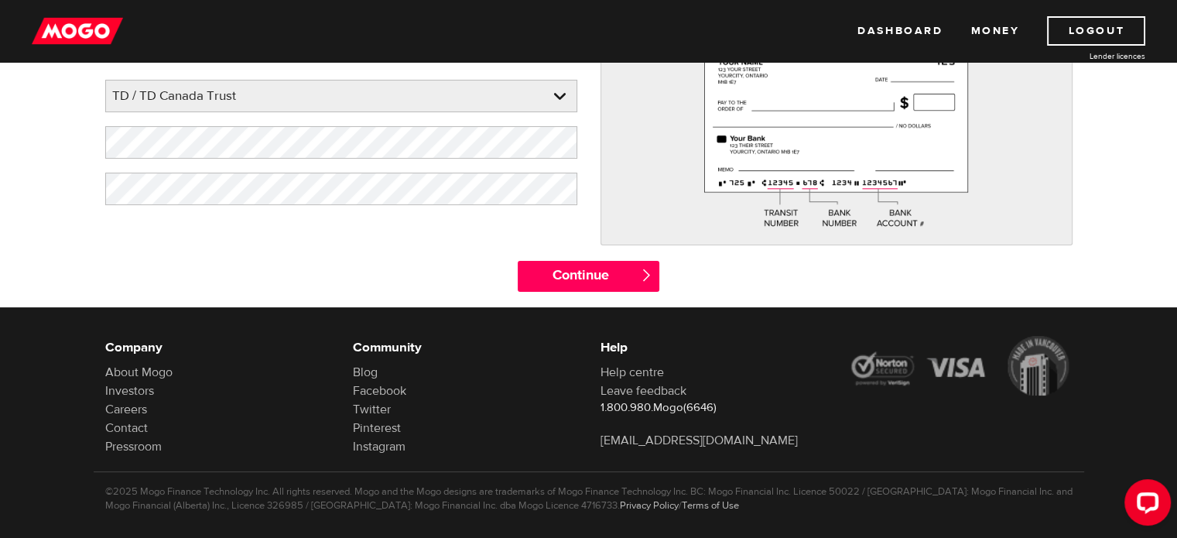
scroll to position [295, 0]
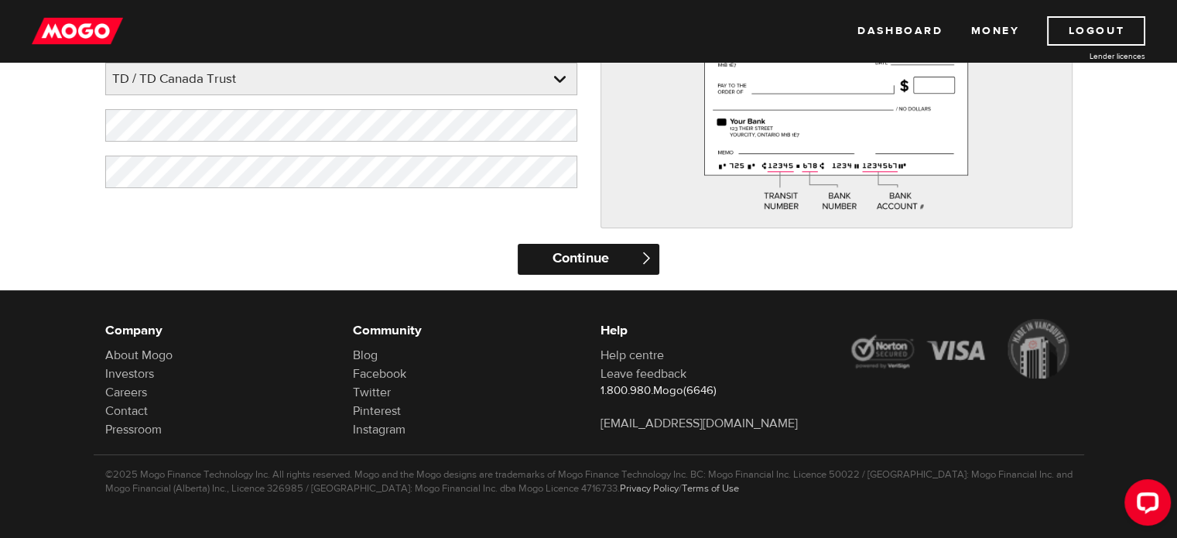
click at [593, 255] on input "Continue" at bounding box center [589, 259] width 142 height 31
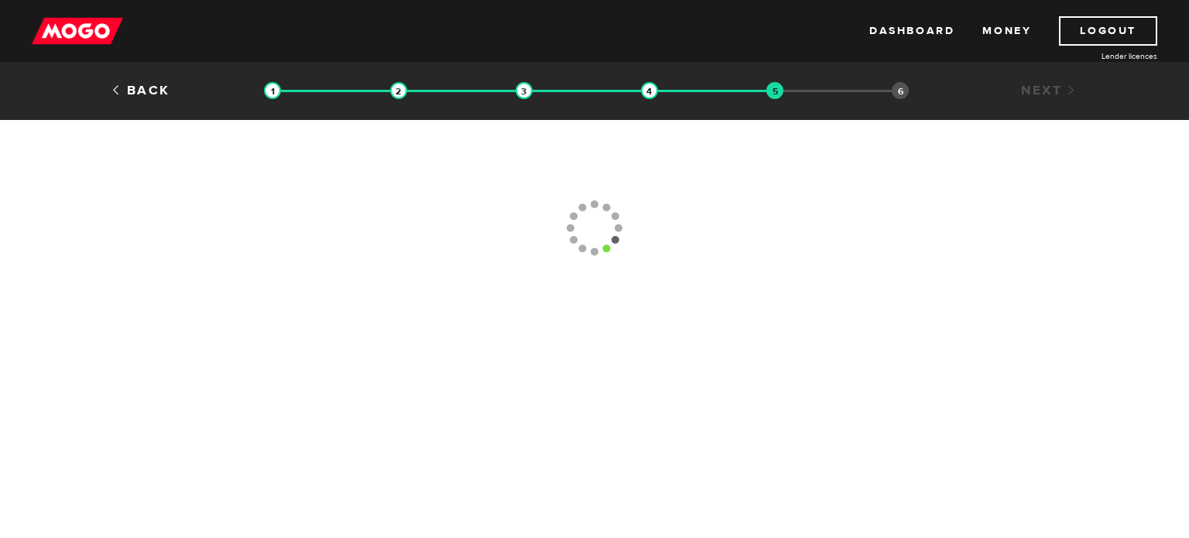
type input "(902) 368-1011"
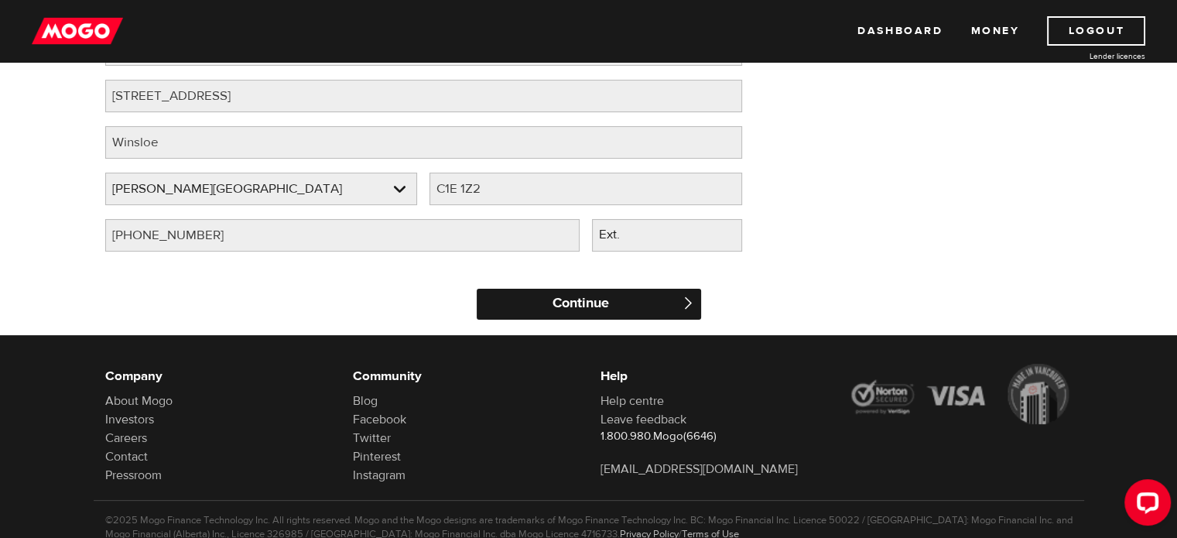
scroll to position [232, 0]
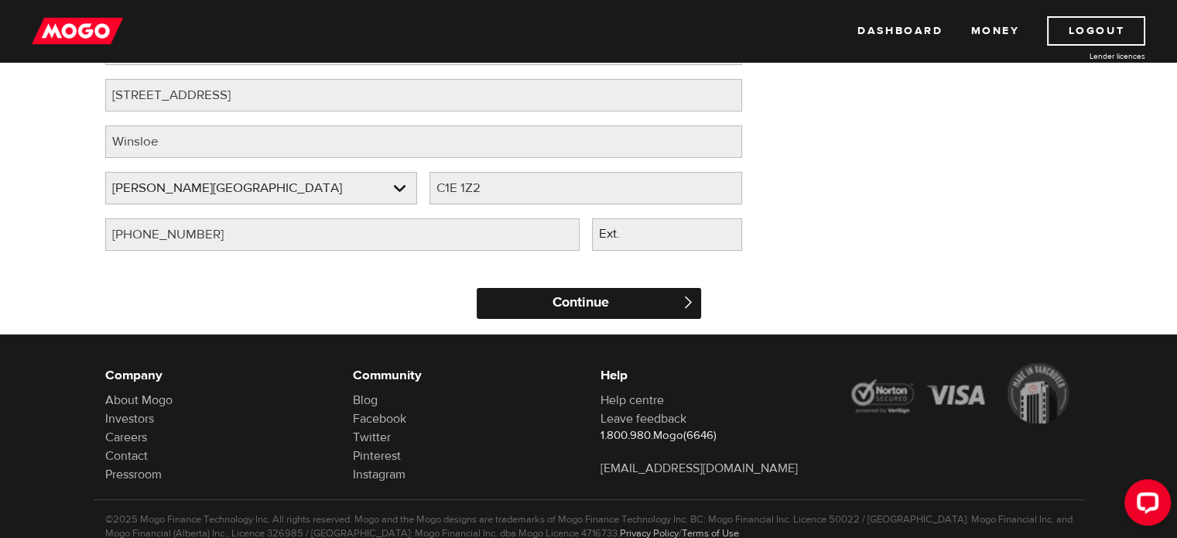
click at [582, 306] on input "Continue" at bounding box center [589, 303] width 224 height 31
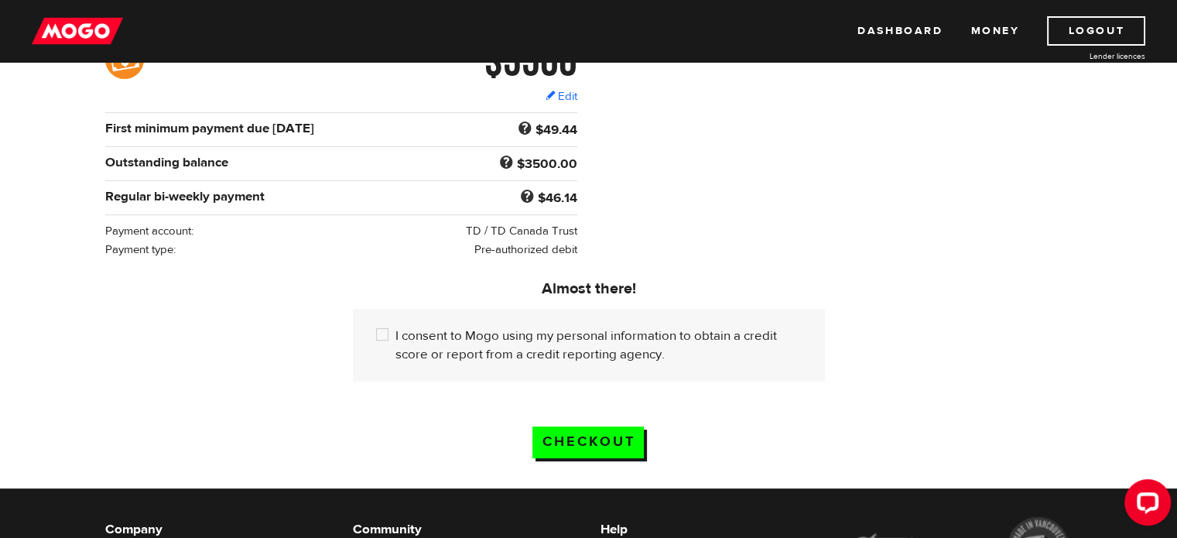
scroll to position [310, 0]
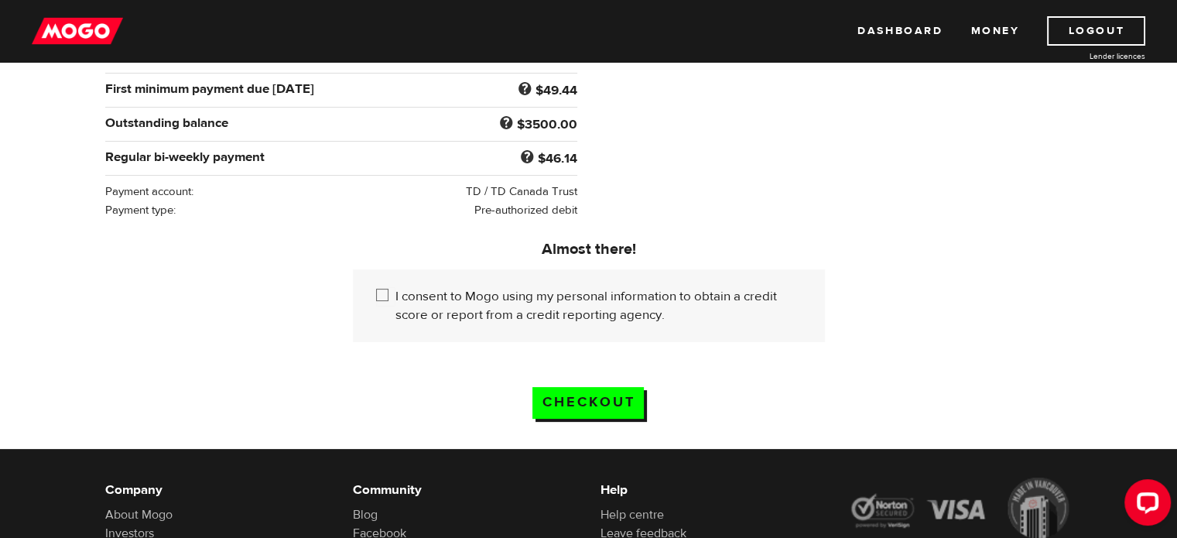
click at [383, 290] on input "I consent to Mogo using my personal information to obtain a credit score or rep…" at bounding box center [385, 296] width 19 height 19
checkbox input "true"
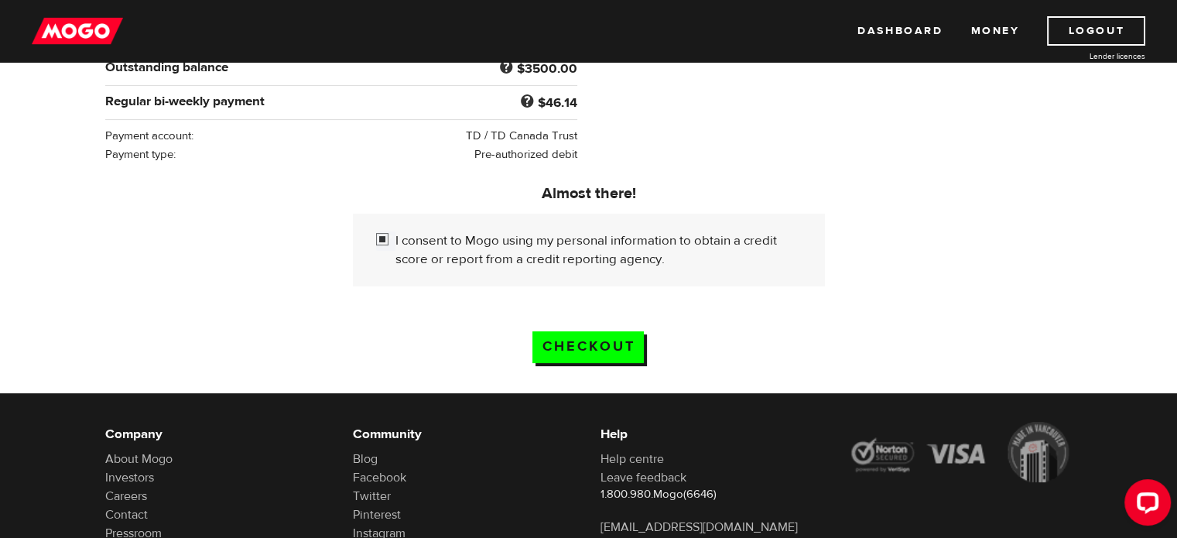
scroll to position [387, 0]
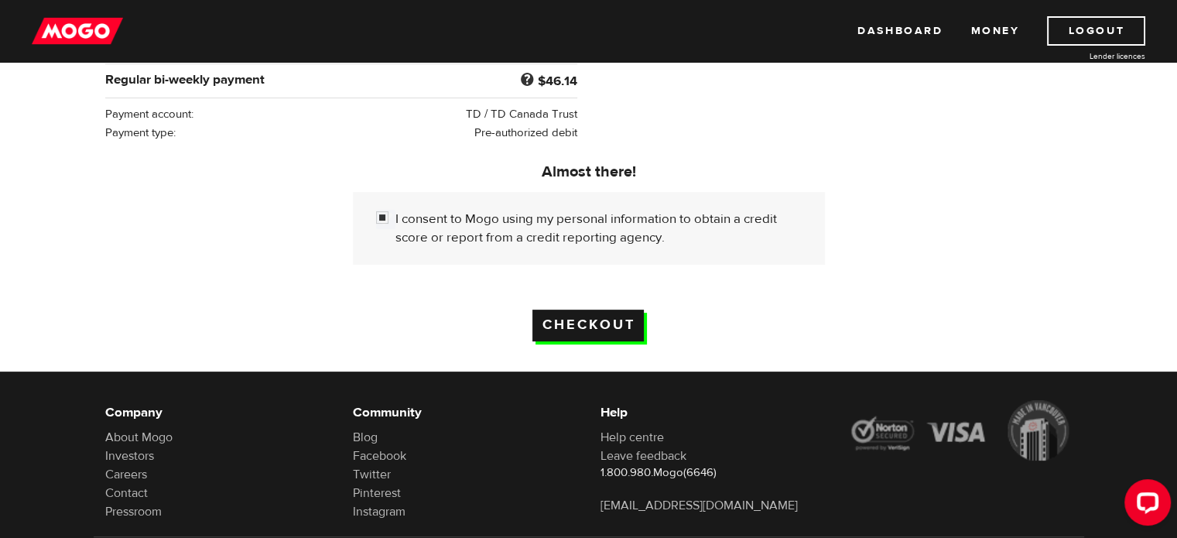
click at [593, 326] on input "Checkout" at bounding box center [587, 326] width 111 height 32
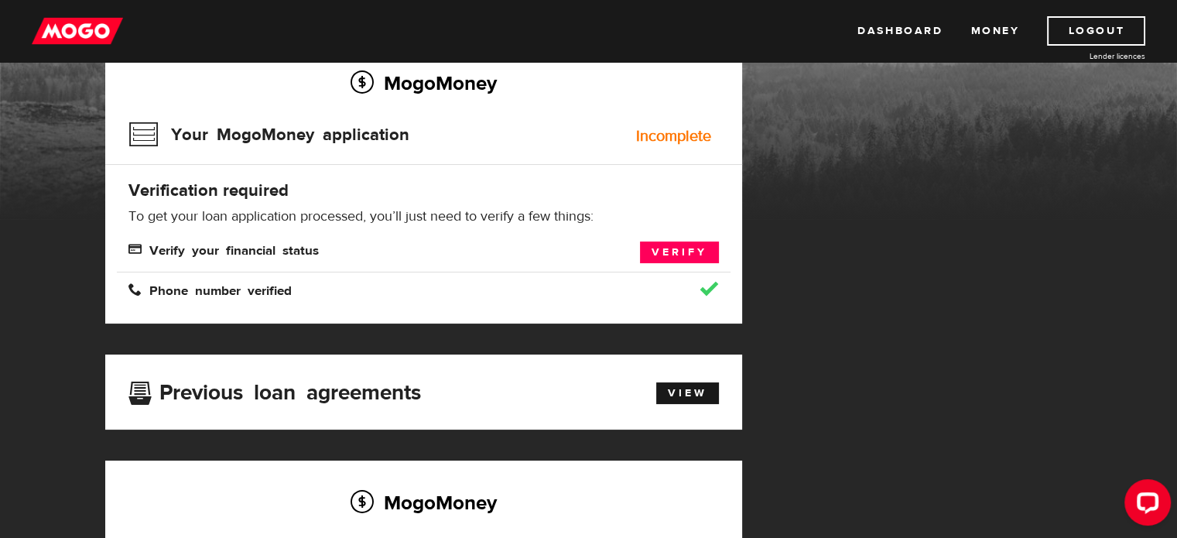
scroll to position [155, 0]
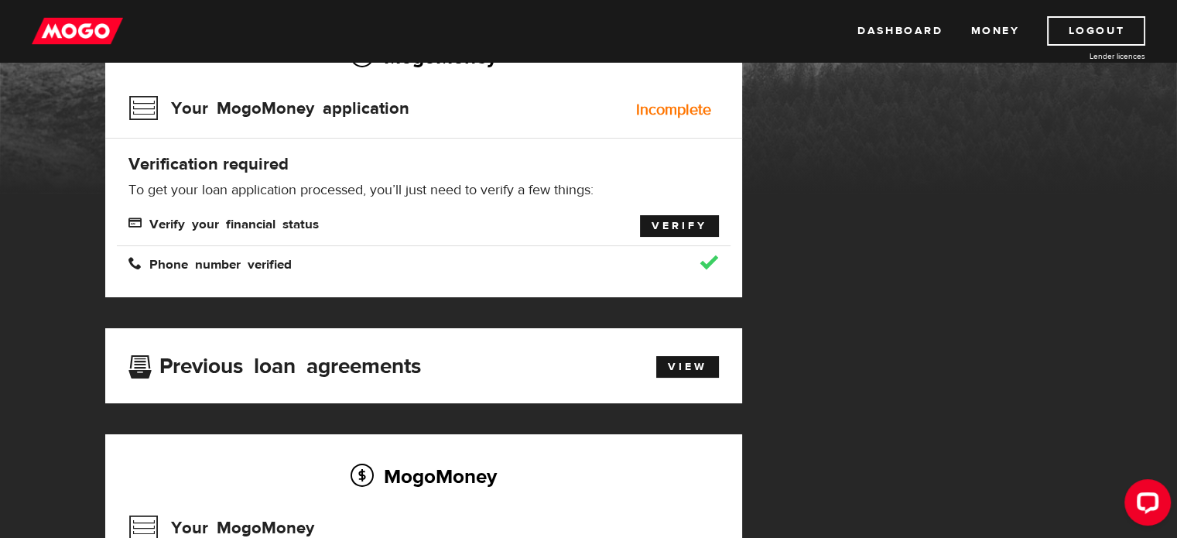
click at [682, 228] on link "Verify" at bounding box center [679, 226] width 79 height 22
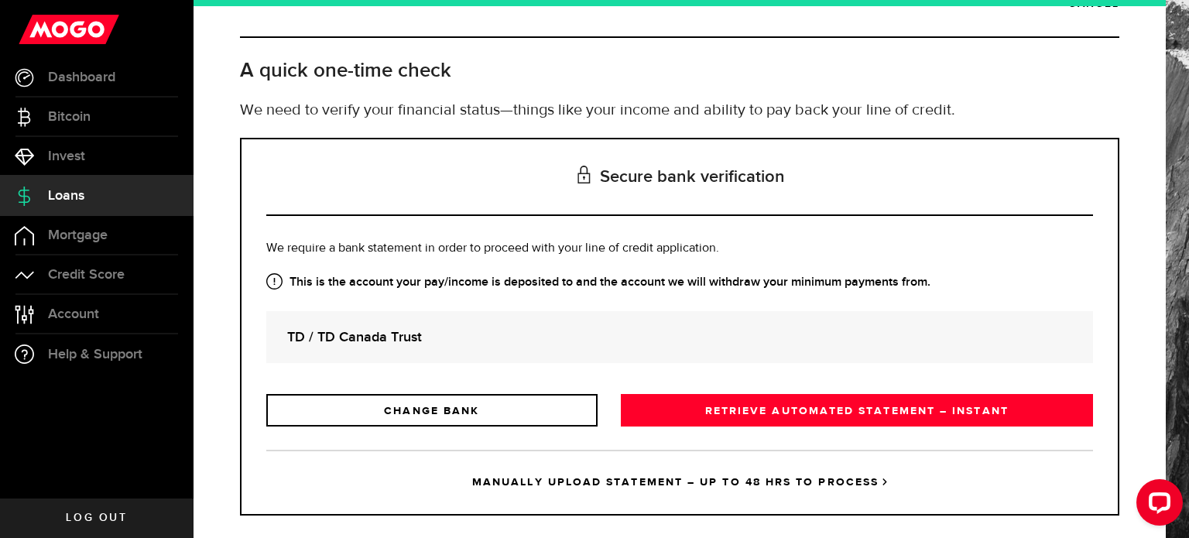
scroll to position [70, 0]
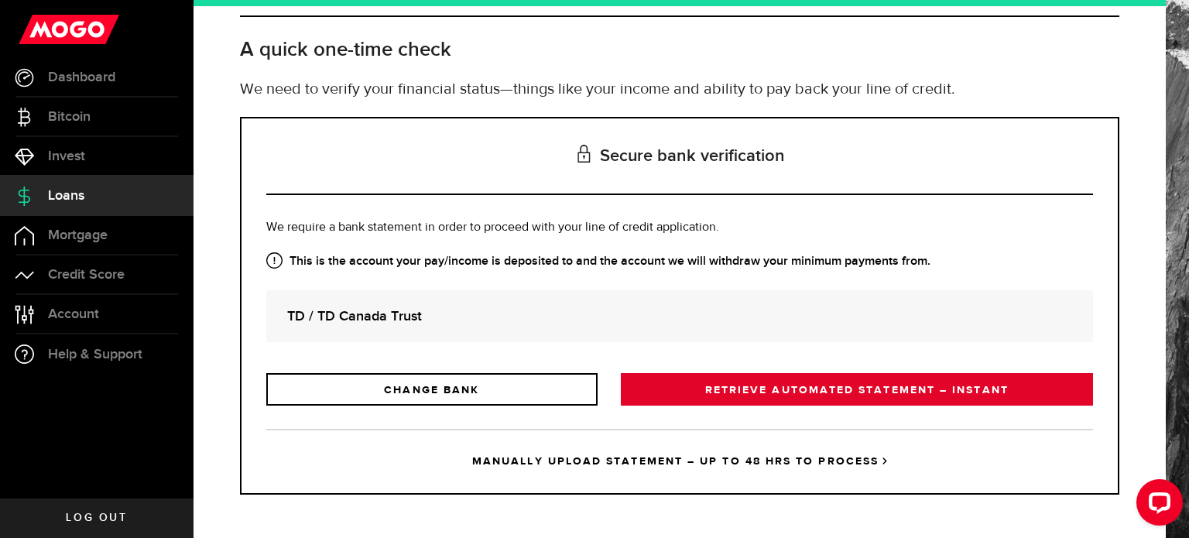
click at [810, 388] on link "RETRIEVE AUTOMATED STATEMENT – INSTANT" at bounding box center [857, 389] width 472 height 32
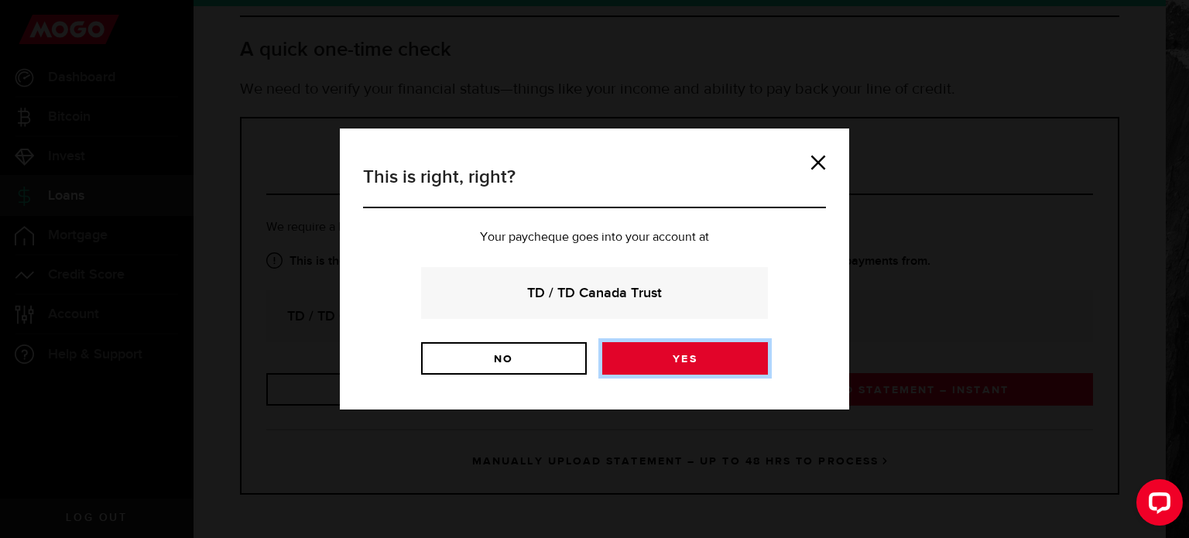
click at [696, 354] on link "Yes" at bounding box center [685, 358] width 166 height 32
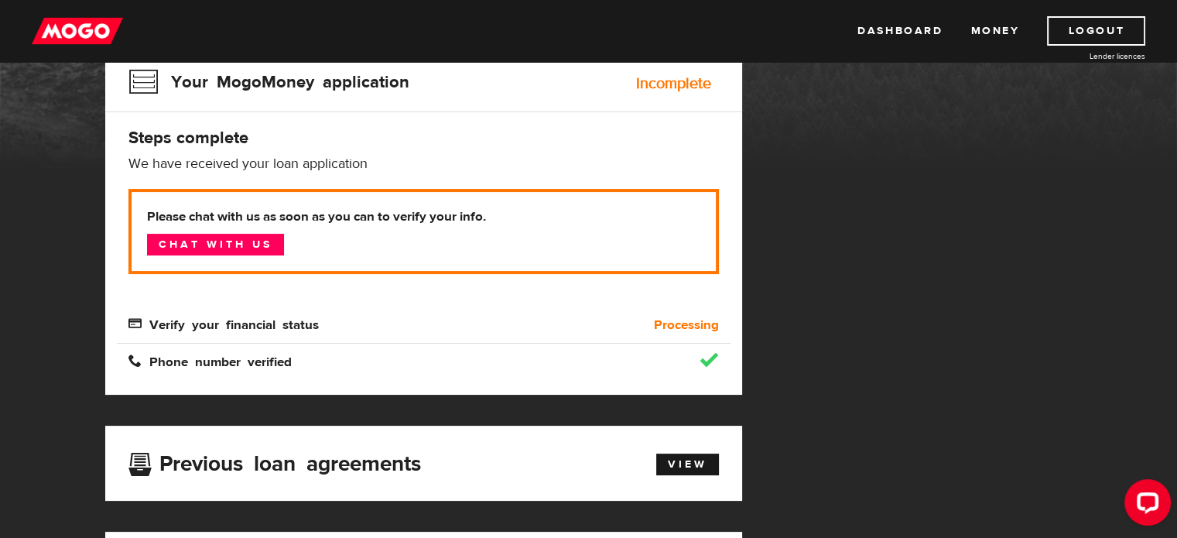
scroll to position [155, 0]
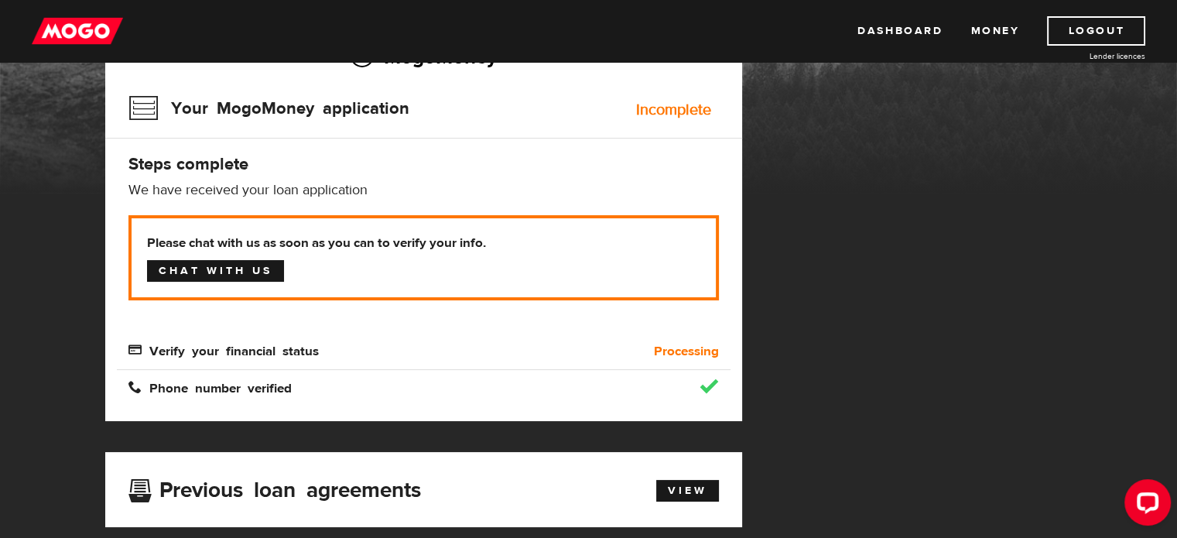
click at [216, 268] on link "Chat with us" at bounding box center [215, 271] width 137 height 22
click at [885, 29] on link "Dashboard" at bounding box center [899, 30] width 85 height 29
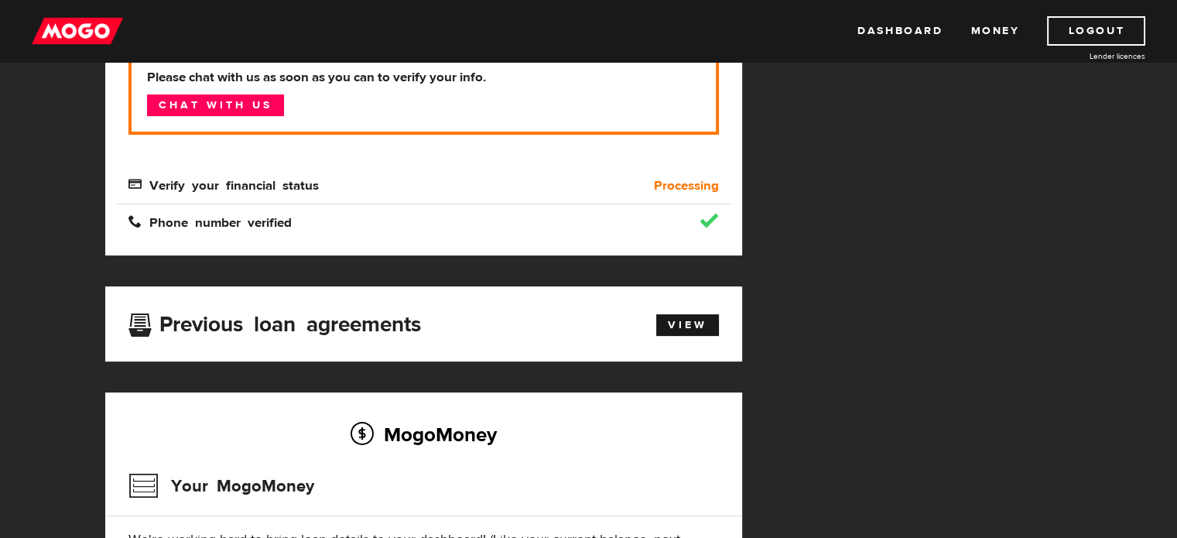
scroll to position [166, 0]
